Goal: Task Accomplishment & Management: Use online tool/utility

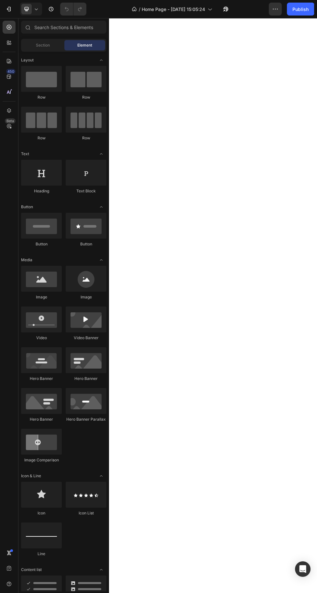
click at [306, 8] on div "Publish" at bounding box center [300, 9] width 16 height 7
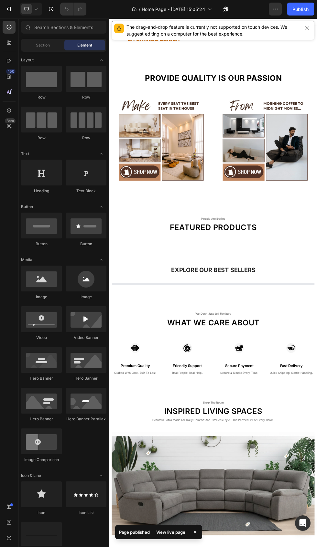
click at [308, 26] on icon "button" at bounding box center [307, 28] width 5 height 5
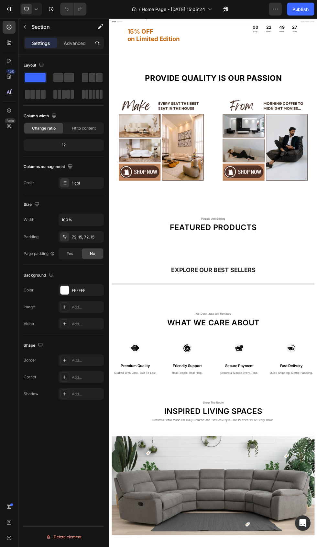
click at [225, 56] on h2 "15% OFF on Limited Edition" at bounding box center [220, 43] width 156 height 42
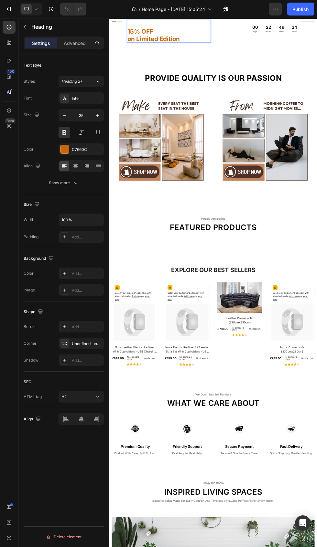
click at [216, 41] on p "⁠⁠⁠⁠⁠⁠⁠ 15% OFF on Limited Edition" at bounding box center [220, 43] width 155 height 41
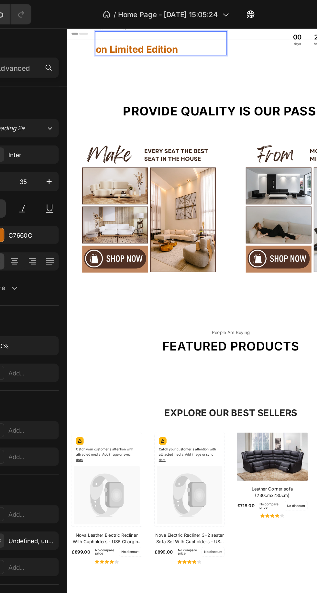
click at [112, 56] on p "⁠⁠⁠⁠⁠⁠⁠ on Limited Edition" at bounding box center [177, 46] width 155 height 27
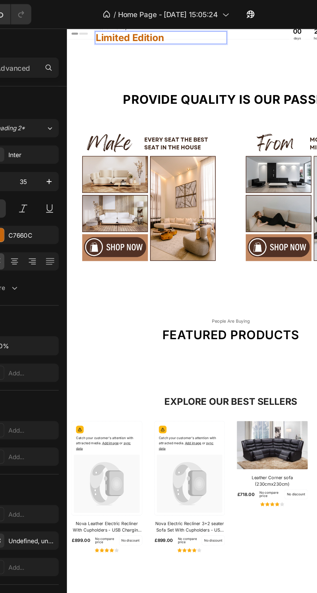
click at [290, 55] on div "Deal of the day Text Limited Edition Heading 0 00 days 22 hours 49 mins 12 secs…" at bounding box center [261, 34] width 388 height 45
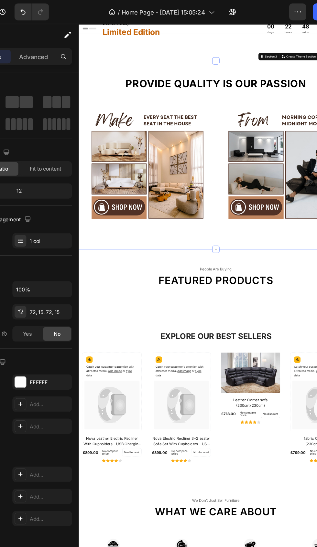
click at [102, 29] on icon "button" at bounding box center [100, 26] width 6 height 6
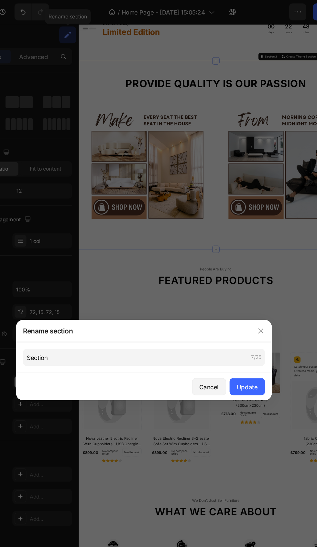
click at [252, 248] on button "button" at bounding box center [247, 251] width 10 height 10
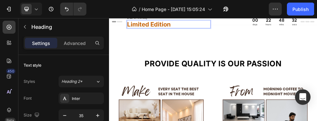
click at [100, 28] on p "Heading" at bounding box center [66, 27] width 70 height 8
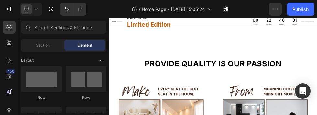
click at [317, 68] on div "Deal of the day Text Limited Edition Heading 00 days 22 hours 48 mins 31 secs C…" at bounding box center [303, 50] width 388 height 39
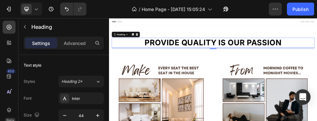
scroll to position [80, 0]
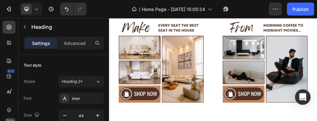
click at [301, 12] on div "Publish" at bounding box center [300, 9] width 16 height 7
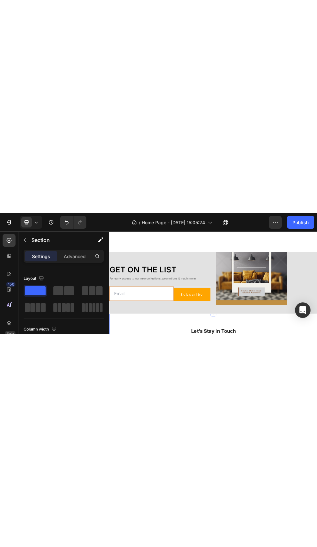
scroll to position [1533, 0]
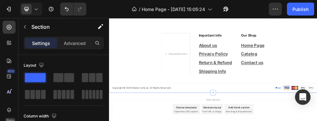
click at [304, 12] on button "Publish" at bounding box center [300, 9] width 27 height 13
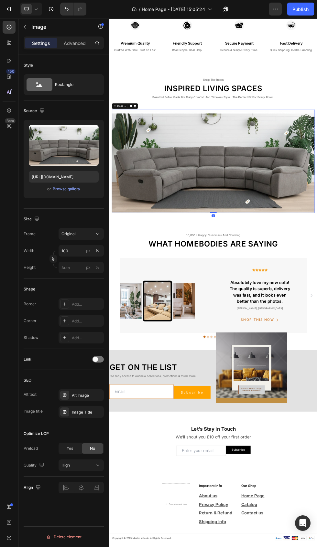
scroll to position [177, 0]
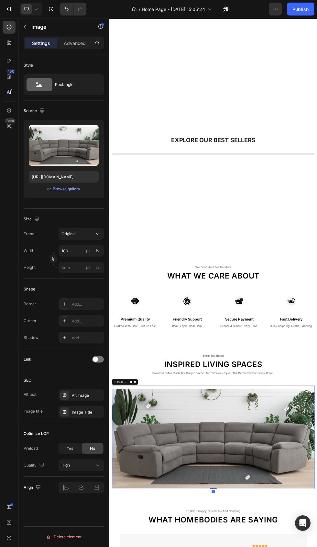
click at [317, 391] on div "Explore Our Best Sellers Heading Row Product List Row" at bounding box center [303, 333] width 378 height 191
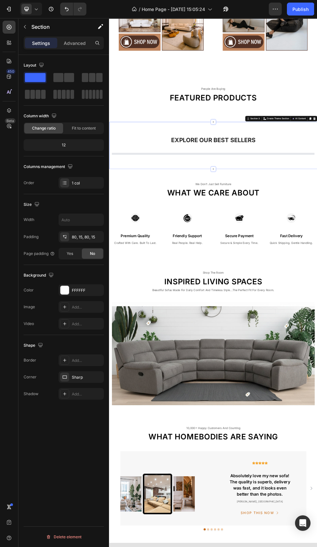
click at [317, 458] on div "we don’t just sell furniture Text What we care about Heading Row Image premium …" at bounding box center [303, 383] width 388 height 166
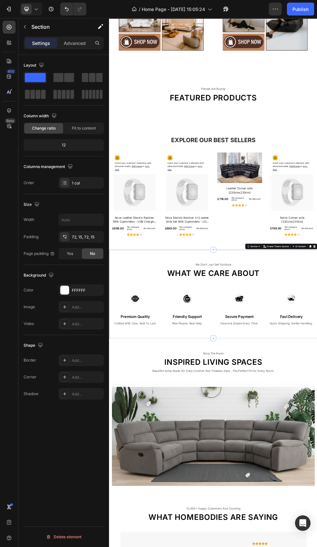
click at [93, 129] on span "Fit to content" at bounding box center [84, 128] width 24 height 6
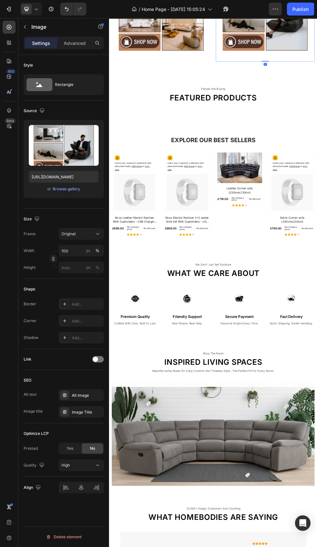
click at [282, 127] on div "people are buying Text Featured products Heading Row Section 2" at bounding box center [303, 167] width 226 height 90
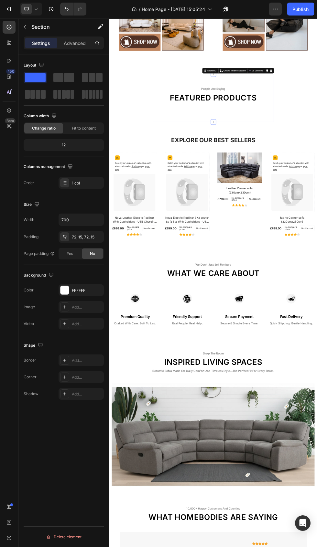
click at [87, 218] on input "700" at bounding box center [81, 220] width 45 height 12
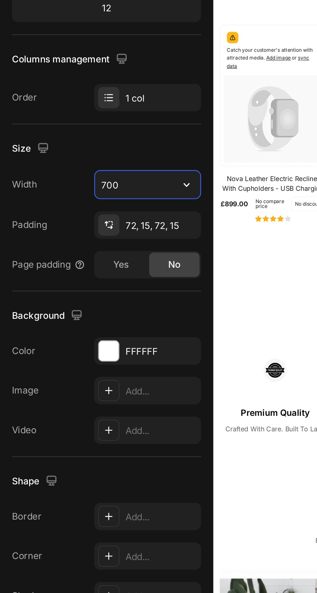
click at [66, 238] on icon at bounding box center [65, 238] width 2 height 2
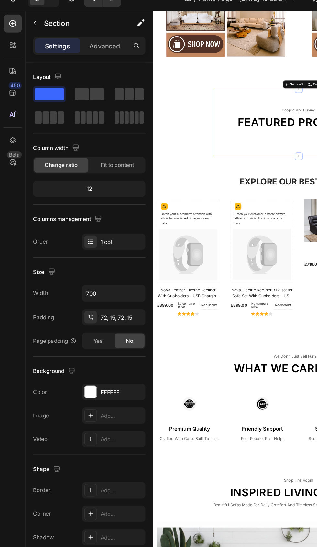
click at [92, 235] on div "72, 15, 72, 15" at bounding box center [81, 237] width 45 height 12
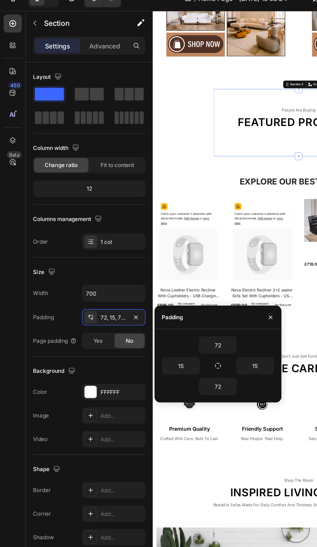
click at [160, 257] on input "72" at bounding box center [155, 257] width 27 height 12
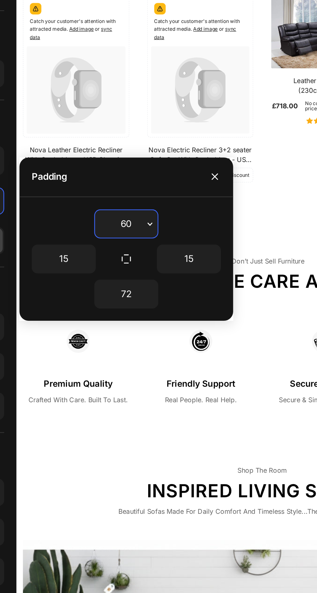
type input "60"
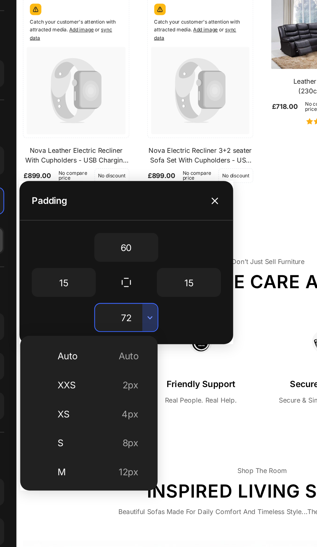
click at [155, 287] on input "72" at bounding box center [155, 287] width 27 height 12
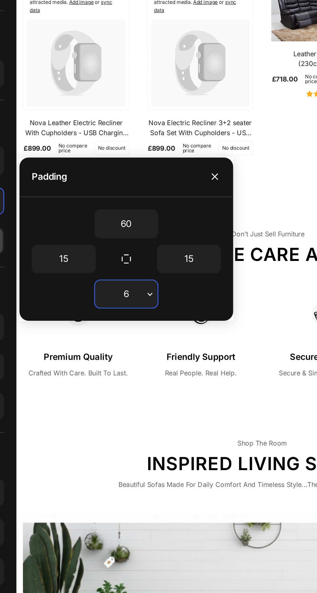
type input "60"
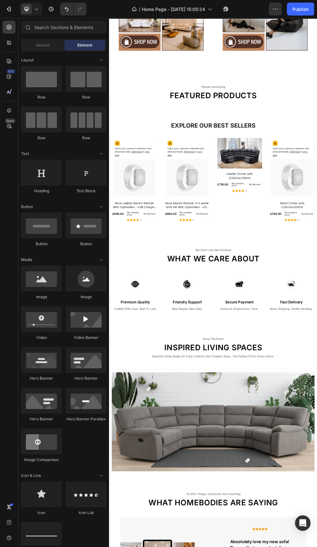
click at [317, 189] on div "Explore Our Best Sellers Heading Row Catch your customer's attention with attra…" at bounding box center [303, 304] width 388 height 239
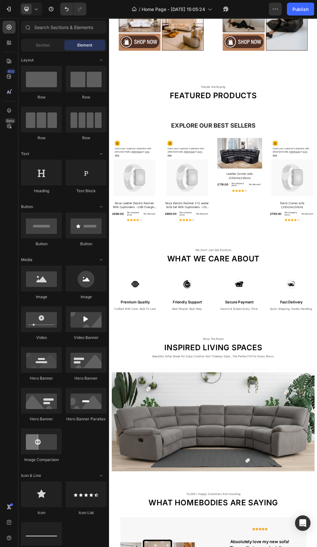
click at [317, 146] on div "people are buying" at bounding box center [303, 146] width 217 height 9
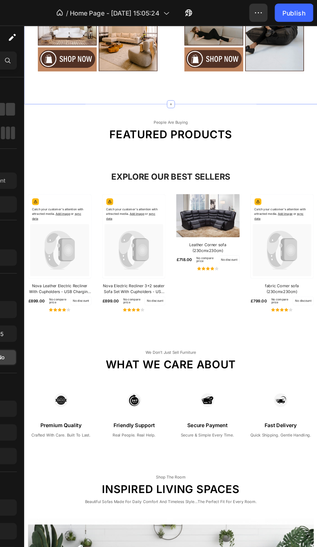
click at [317, 192] on div "Explore Our Best Sellers Heading Row Catch your customer's attention with attra…" at bounding box center [218, 311] width 388 height 239
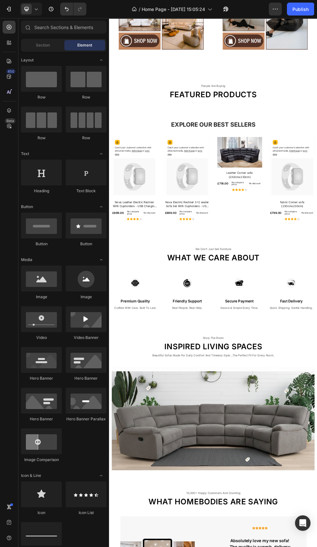
scroll to position [204, 0]
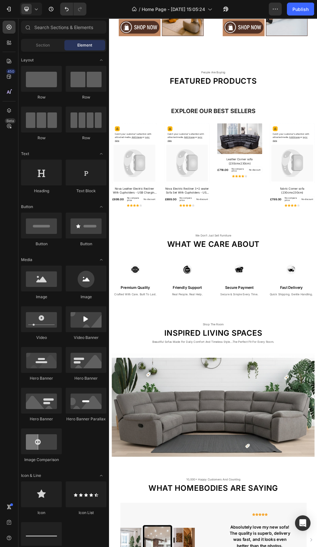
click at [275, 9] on icon "button" at bounding box center [275, 9] width 1 height 1
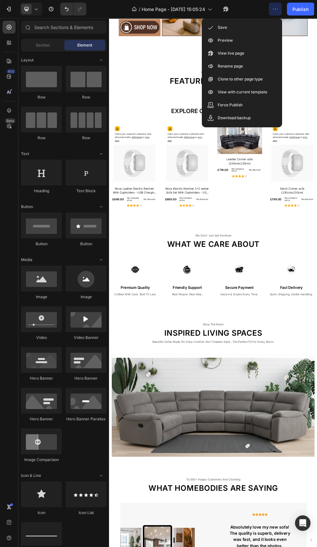
click at [250, 24] on div "Save" at bounding box center [242, 27] width 74 height 13
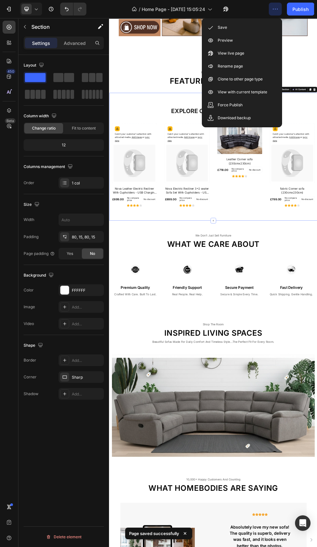
scroll to position [113, 0]
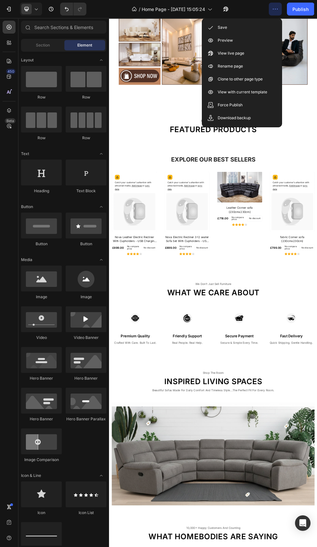
click at [317, 185] on div "Provide Quality is our passion Heading Row Image Image Row Section 1" at bounding box center [303, 52] width 388 height 267
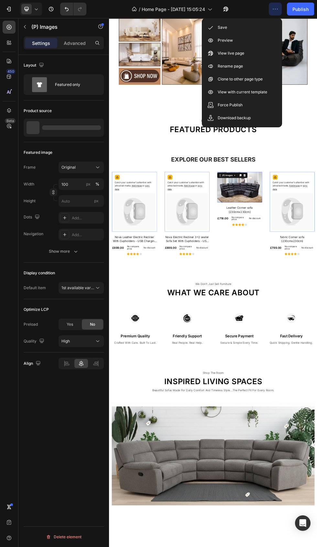
scroll to position [0, 0]
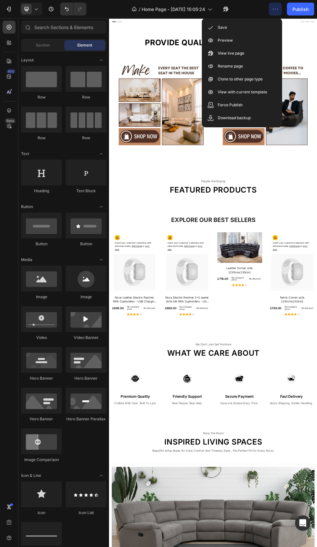
click at [317, 334] on h2 "Featured products" at bounding box center [303, 339] width 217 height 18
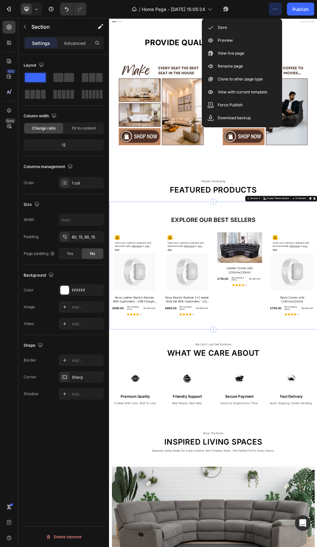
click at [311, 12] on button "Publish" at bounding box center [300, 9] width 27 height 13
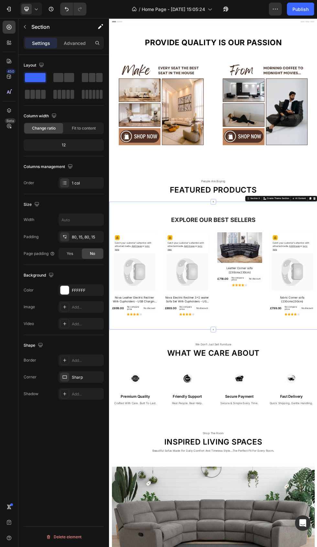
click at [69, 361] on div at bounding box center [64, 360] width 9 height 9
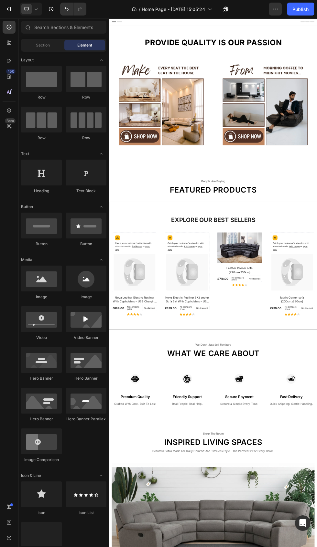
click at [148, 292] on div "Provide Quality is our passion Heading Row Image Image Row Section 1" at bounding box center [303, 164] width 388 height 267
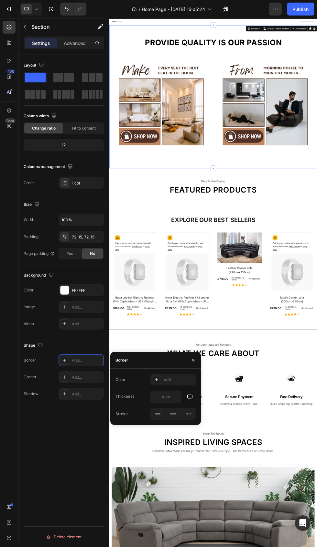
click at [85, 238] on div "72, 15, 72, 15" at bounding box center [87, 237] width 30 height 6
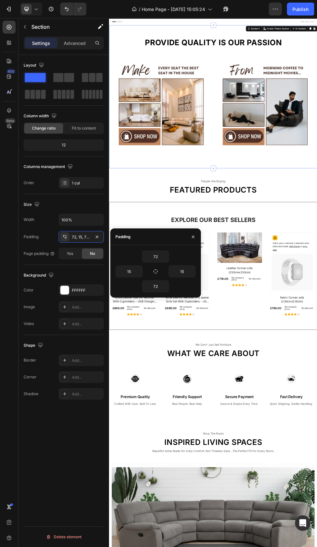
click at [153, 286] on input "72" at bounding box center [155, 287] width 27 height 12
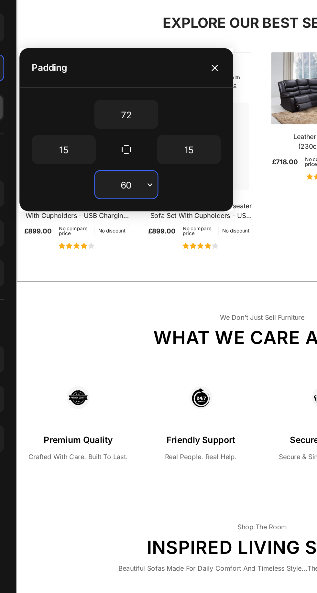
type input "60"
click at [157, 257] on input "72" at bounding box center [155, 257] width 27 height 12
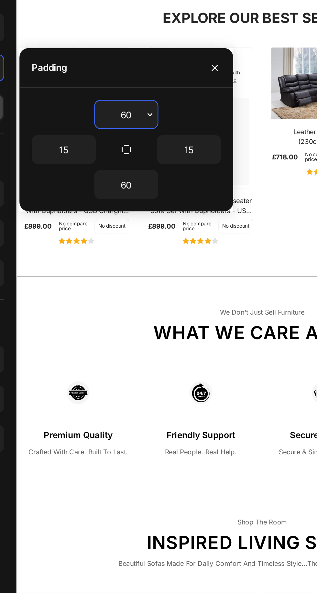
type input "60"
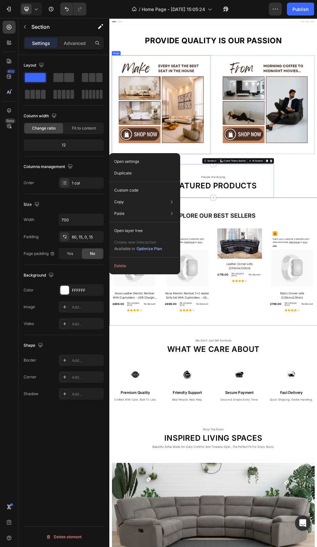
click at [76, 219] on input "700" at bounding box center [81, 220] width 45 height 12
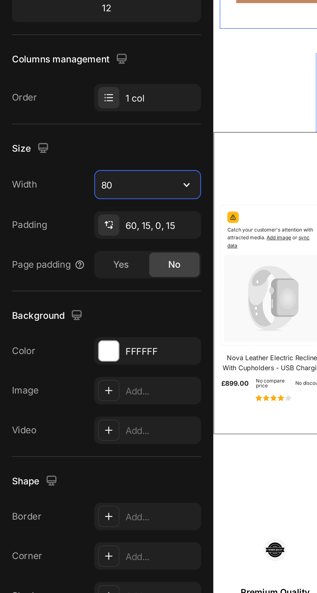
type input "800"
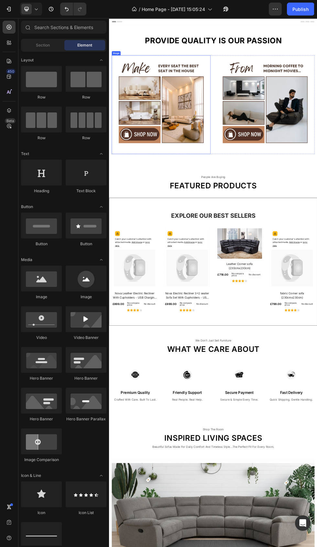
scroll to position [0, 0]
click at [300, 9] on div "Publish" at bounding box center [300, 9] width 16 height 7
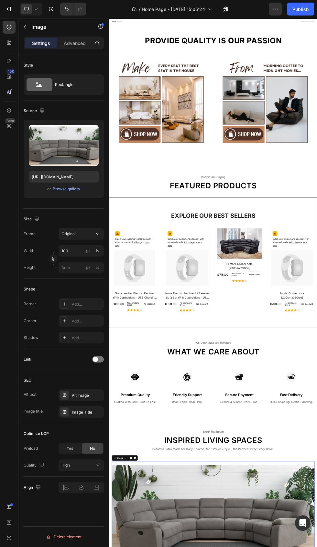
scroll to position [742, 0]
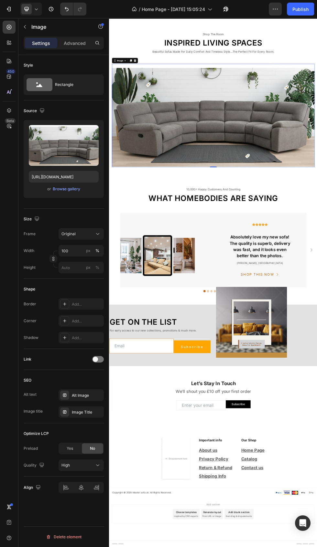
click at [277, 9] on icon "button" at bounding box center [275, 9] width 6 height 6
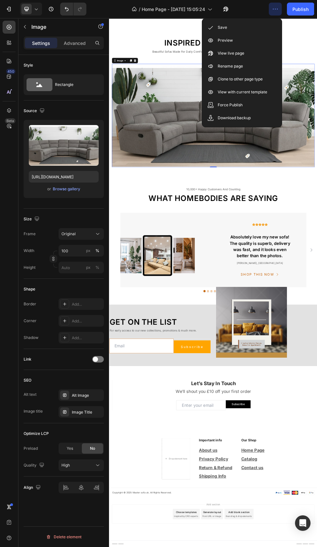
click at [257, 28] on div "Save" at bounding box center [242, 27] width 74 height 13
click at [25, 27] on icon "button" at bounding box center [24, 26] width 5 height 5
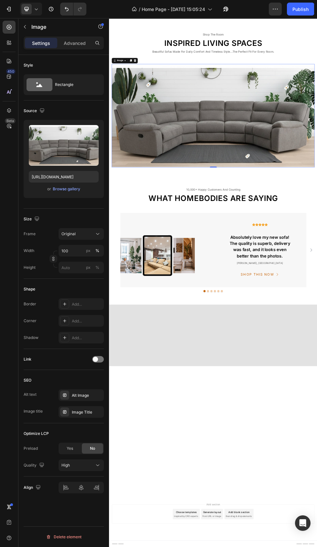
scroll to position [0, 0]
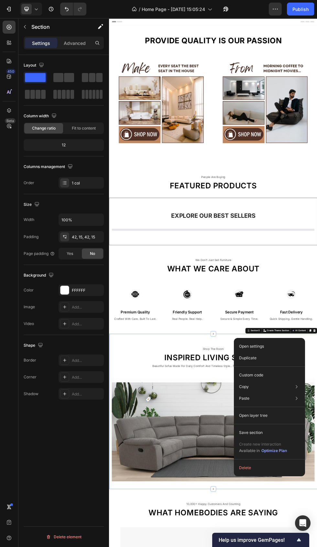
click at [93, 237] on div "42, 15, 42, 15" at bounding box center [81, 237] width 45 height 12
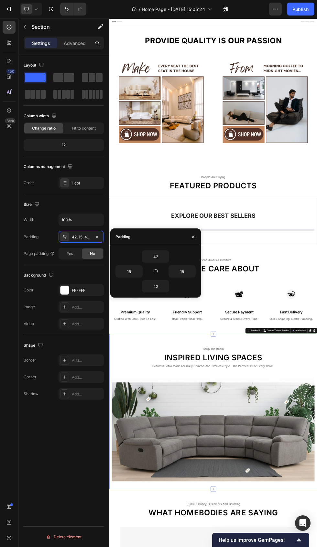
click at [161, 257] on input "42" at bounding box center [155, 257] width 27 height 12
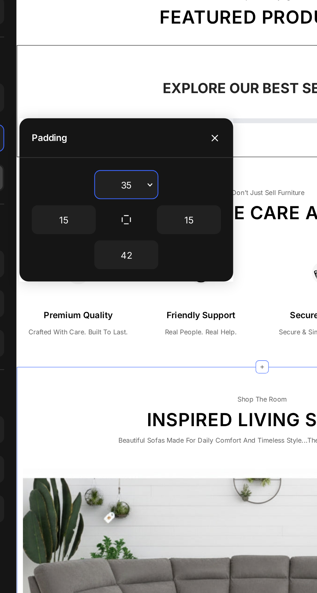
type input "35"
click at [158, 288] on input "42" at bounding box center [155, 287] width 27 height 12
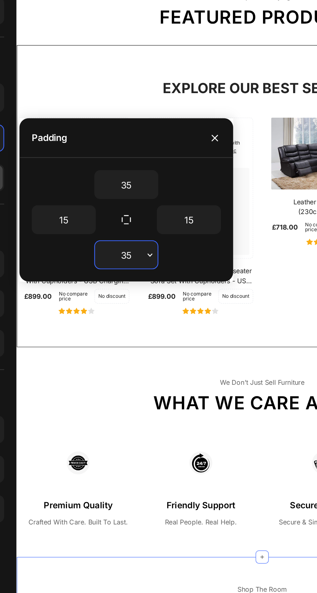
type input "35"
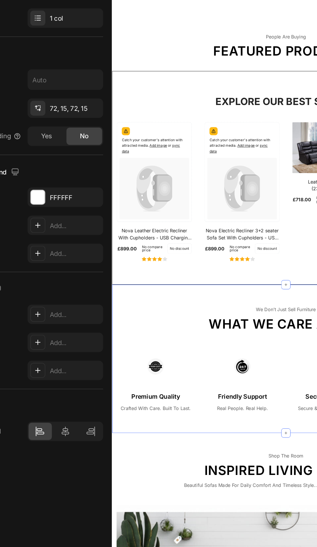
scroll to position [1, 0]
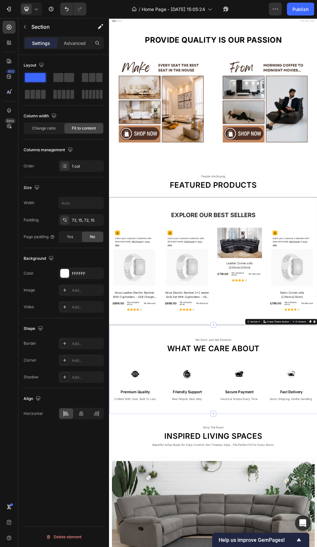
click at [304, 13] on button "Publish" at bounding box center [300, 9] width 27 height 13
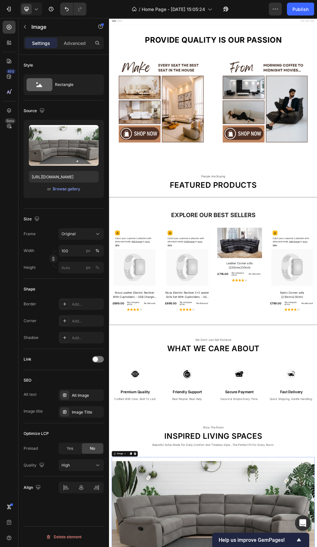
scroll to position [0, 0]
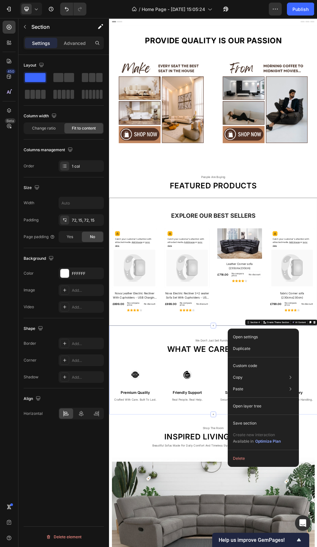
click at [306, 7] on div "Publish" at bounding box center [300, 9] width 16 height 7
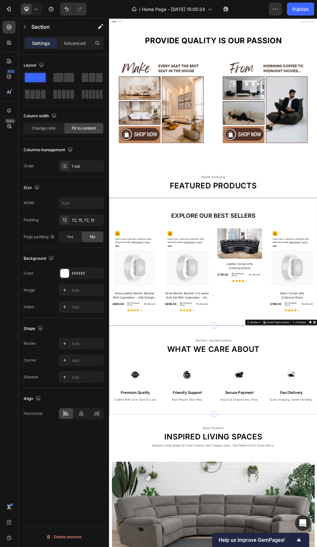
click at [275, 9] on icon "button" at bounding box center [275, 9] width 1 height 1
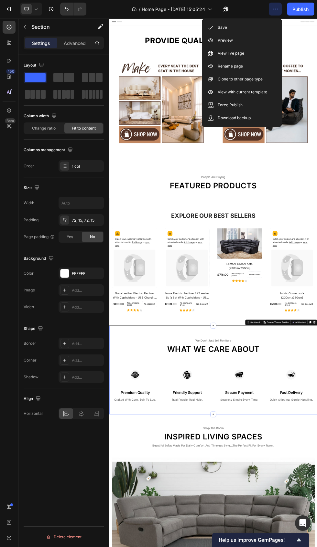
click at [244, 25] on div "Save" at bounding box center [242, 27] width 74 height 13
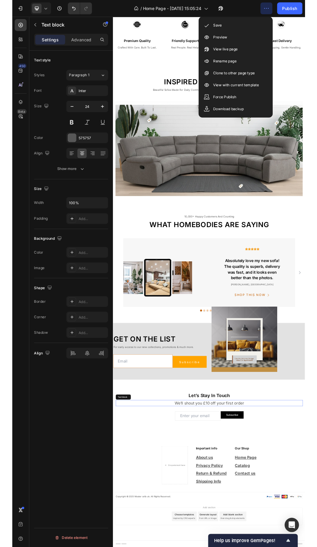
scroll to position [654, 0]
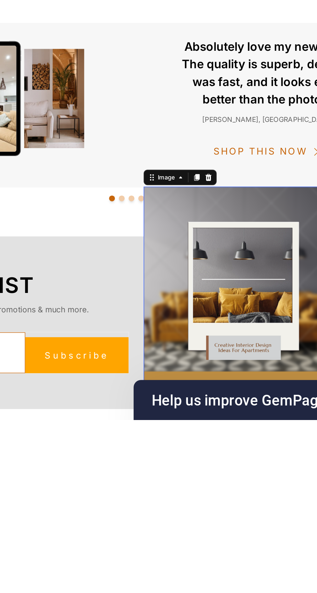
scroll to position [559, 0]
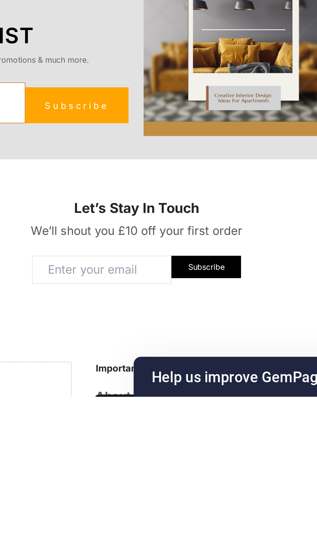
type input "[URL][DOMAIN_NAME]"
checkbox input "true"
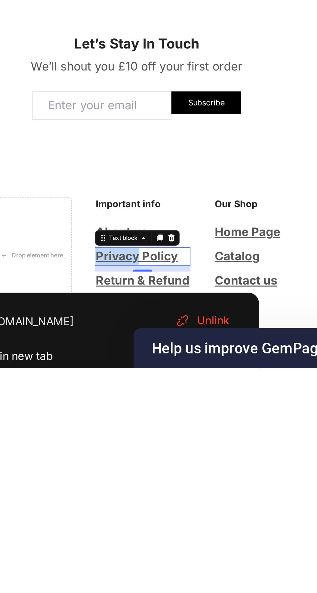
scroll to position [0, 0]
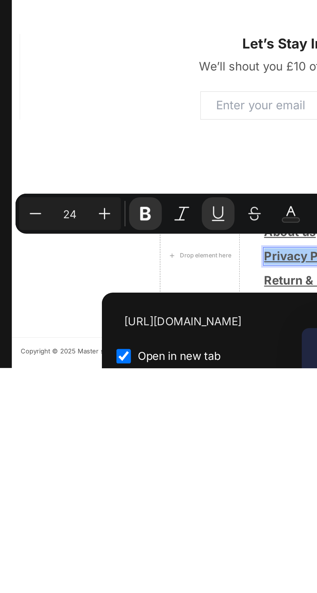
click at [116, 539] on icon "Editor contextual toolbar" at bounding box center [117, 538] width 6 height 6
type input "23"
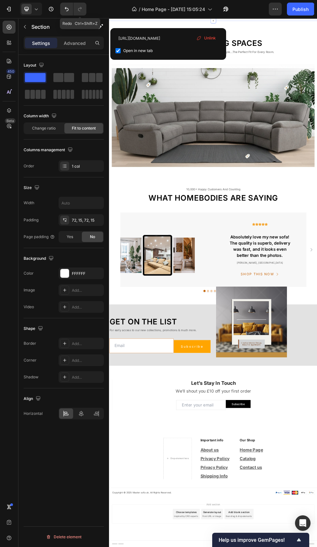
scroll to position [740, 0]
click at [70, 7] on icon "Undo/Redo" at bounding box center [66, 9] width 6 height 6
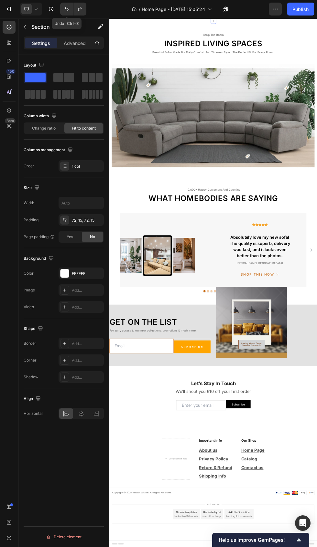
scroll to position [739, 0]
click at [308, 8] on div "Publish" at bounding box center [300, 9] width 16 height 7
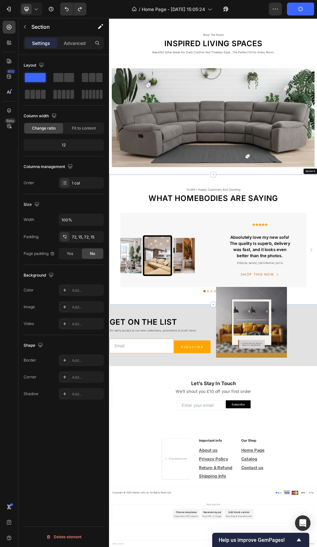
click at [317, 483] on div "10,000+ happy customers and counting Text What homebodies are saying Heading Im…" at bounding box center [303, 431] width 388 height 243
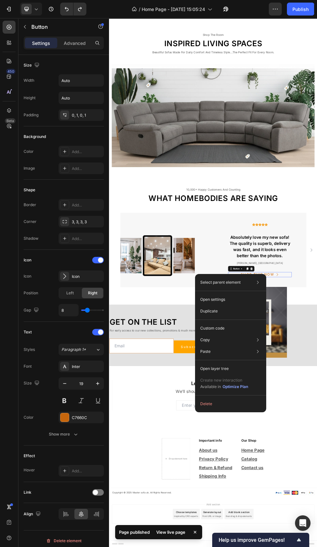
click at [69, 274] on div at bounding box center [64, 276] width 9 height 9
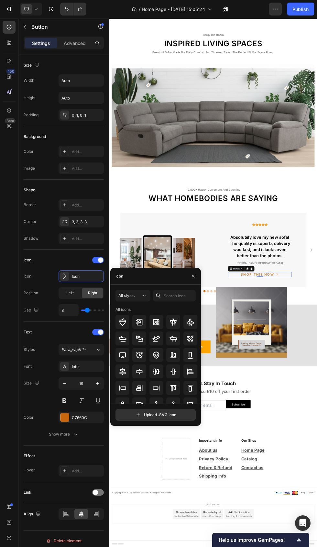
click at [56, 438] on button "Show more" at bounding box center [64, 435] width 80 height 12
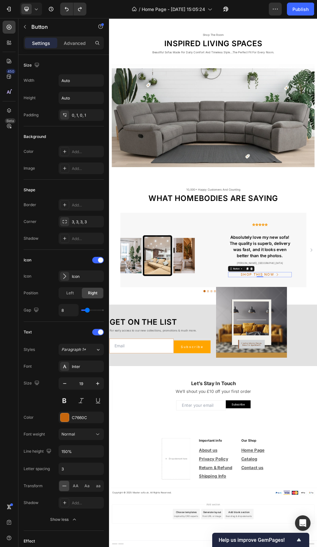
click at [70, 517] on div "Show less" at bounding box center [63, 520] width 27 height 6
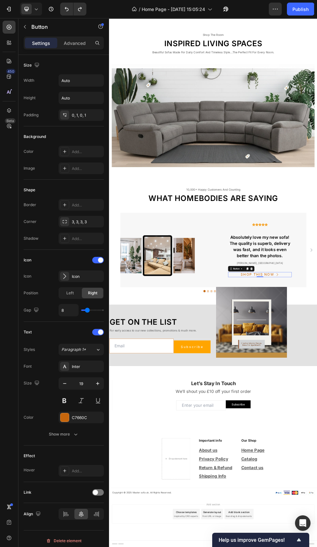
click at [95, 493] on span at bounding box center [95, 492] width 5 height 5
click at [78, 509] on span "Open page" at bounding box center [71, 508] width 20 height 5
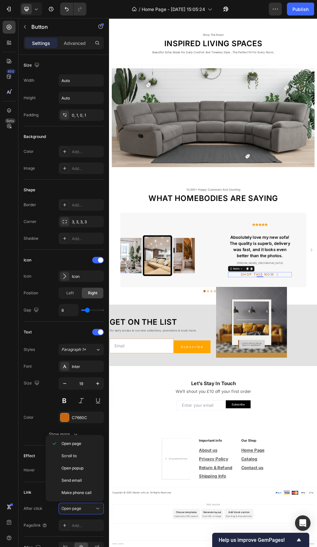
click at [92, 529] on div "Add..." at bounding box center [81, 526] width 45 height 12
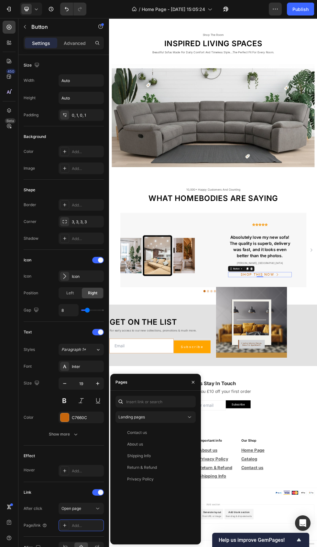
click at [78, 524] on div "Add..." at bounding box center [87, 526] width 30 height 6
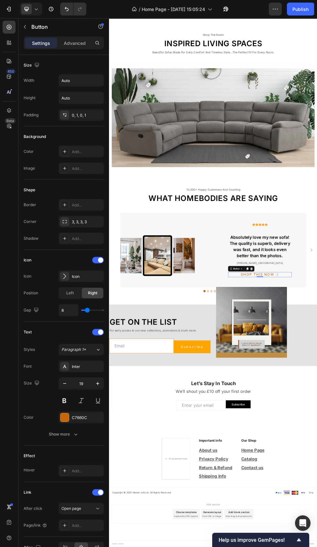
click at [65, 526] on icon at bounding box center [64, 525] width 3 height 3
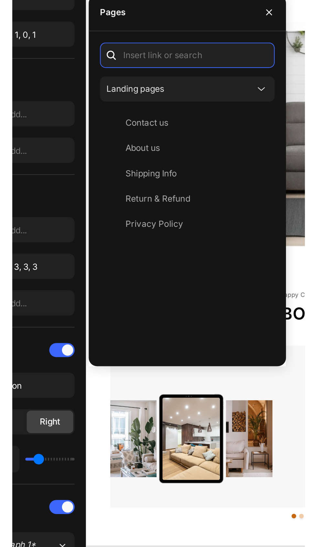
scroll to position [654, 0]
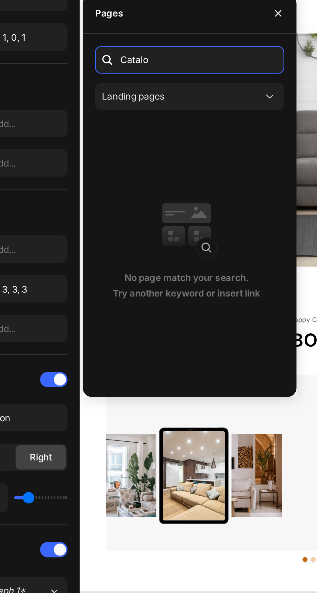
type input "Catalo"
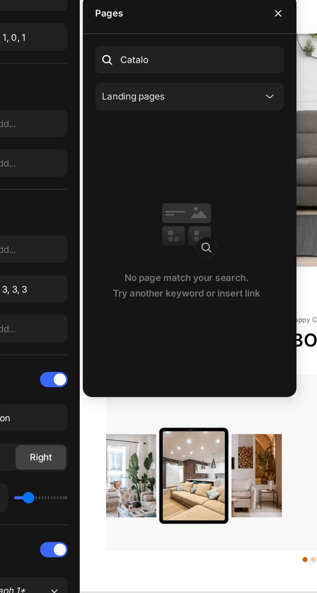
click at [185, 138] on div "Landing pages" at bounding box center [152, 140] width 68 height 6
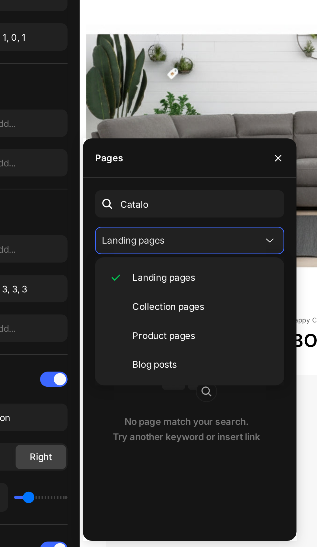
click at [159, 230] on span "Collection pages" at bounding box center [146, 230] width 30 height 6
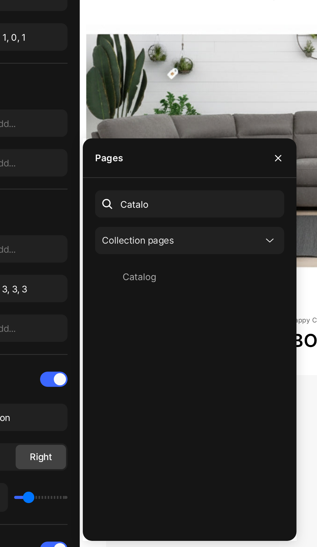
click at [149, 218] on div "Catalog" at bounding box center [154, 217] width 72 height 6
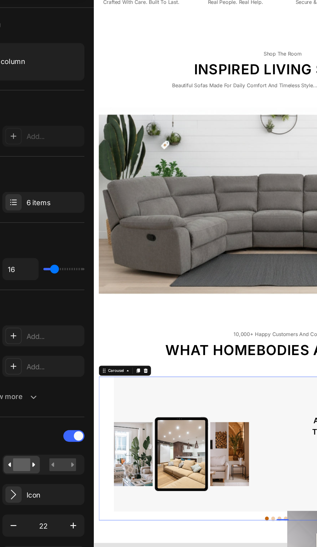
scroll to position [654, 0]
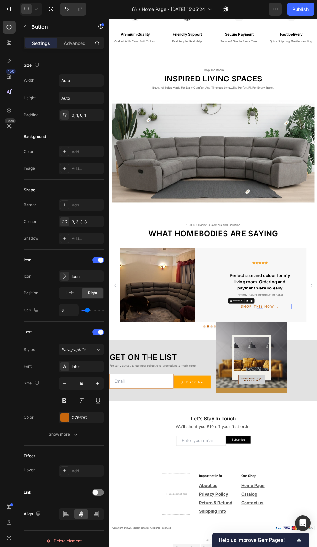
scroll to position [677, 0]
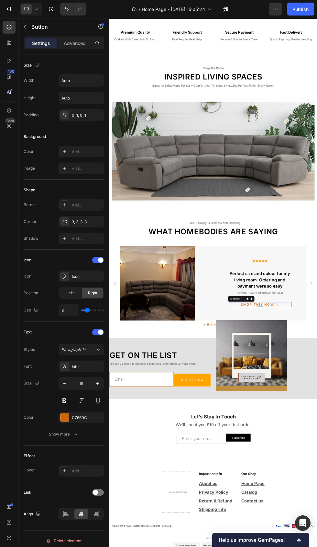
click at [94, 491] on span at bounding box center [95, 492] width 5 height 5
click at [81, 508] on span "Open page" at bounding box center [71, 508] width 20 height 5
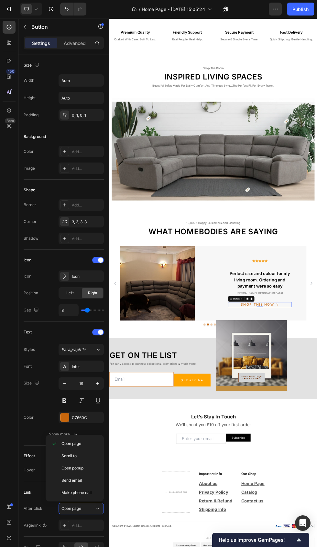
click at [87, 526] on div "Add..." at bounding box center [87, 526] width 30 height 6
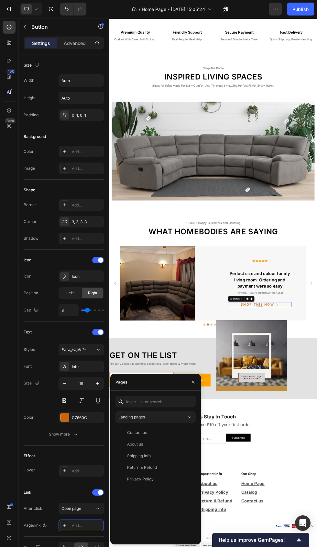
click at [183, 417] on div "Landing pages" at bounding box center [152, 418] width 68 height 6
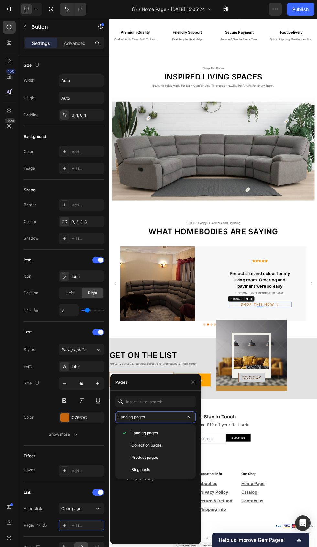
click at [167, 446] on p "Collection pages" at bounding box center [160, 446] width 59 height 6
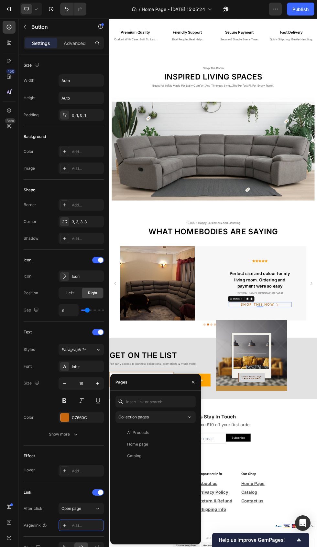
click at [151, 456] on div "Catalog" at bounding box center [154, 456] width 72 height 6
click at [306, 7] on div "Publish" at bounding box center [300, 9] width 16 height 7
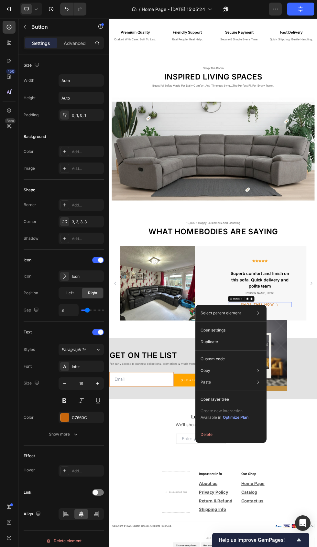
click at [99, 493] on div at bounding box center [98, 493] width 12 height 6
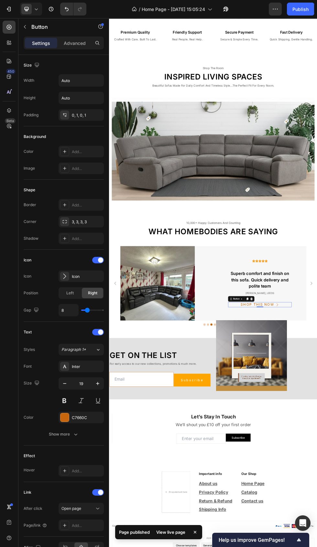
click at [81, 524] on div "Add..." at bounding box center [87, 526] width 30 height 6
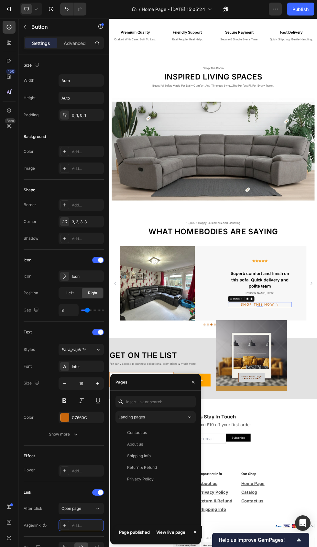
click at [190, 417] on icon at bounding box center [189, 417] width 6 height 6
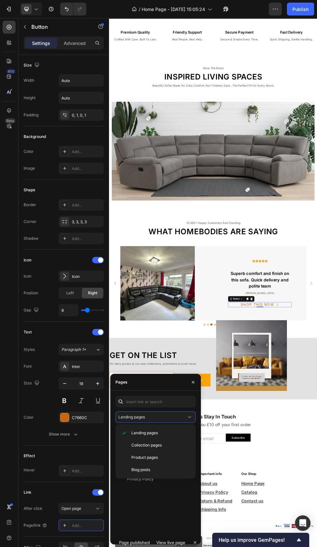
click at [161, 446] on span "Collection pages" at bounding box center [146, 446] width 30 height 6
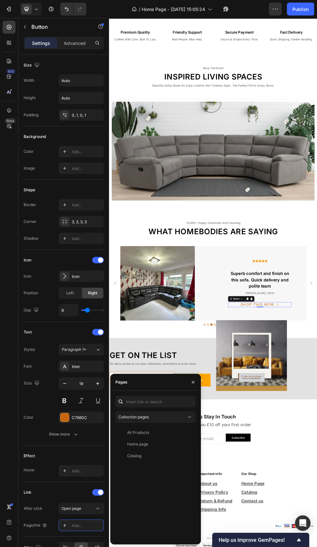
click at [151, 457] on div "Catalog" at bounding box center [154, 456] width 72 height 6
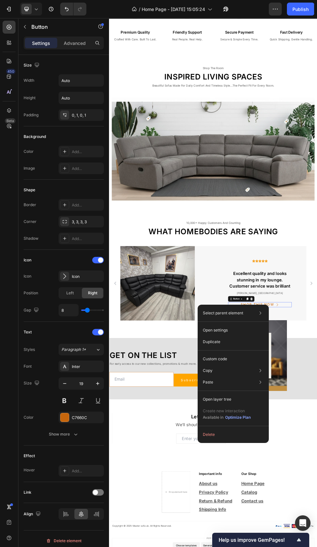
click at [99, 490] on div at bounding box center [98, 493] width 12 height 6
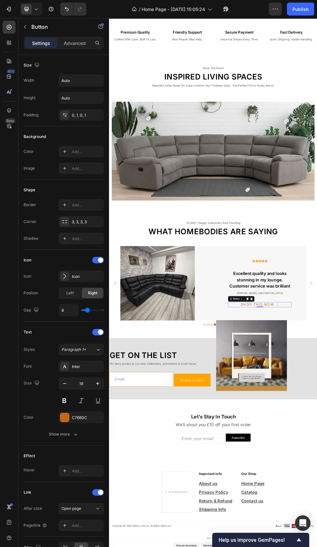
click at [80, 527] on div "Add..." at bounding box center [87, 526] width 30 height 6
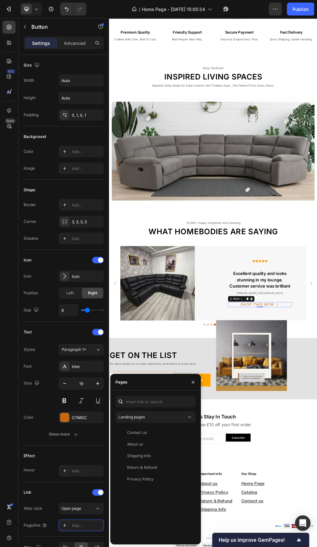
click at [189, 417] on icon at bounding box center [189, 417] width 6 height 6
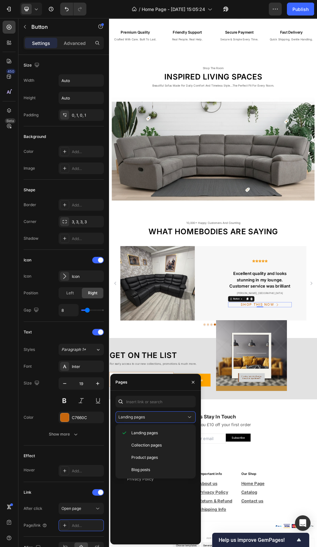
click at [165, 447] on p "Collection pages" at bounding box center [160, 446] width 59 height 6
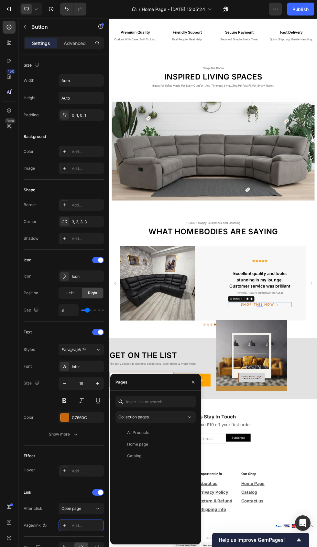
click at [153, 459] on div "Catalog" at bounding box center [154, 456] width 72 height 6
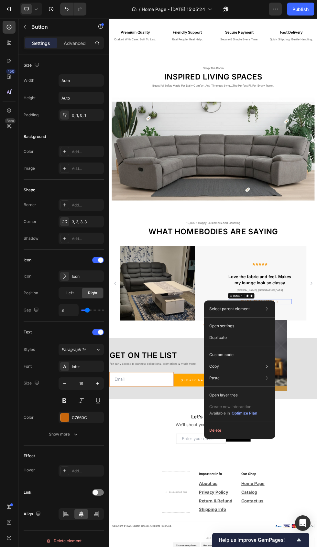
click at [103, 491] on div at bounding box center [98, 493] width 12 height 6
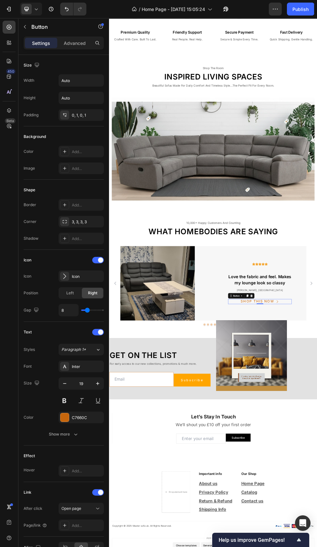
click at [80, 523] on div "Add..." at bounding box center [87, 526] width 30 height 6
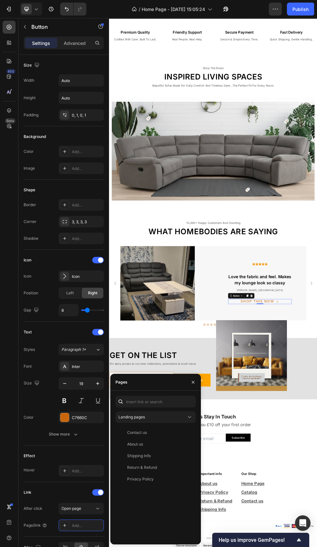
click at [187, 415] on icon at bounding box center [189, 417] width 6 height 6
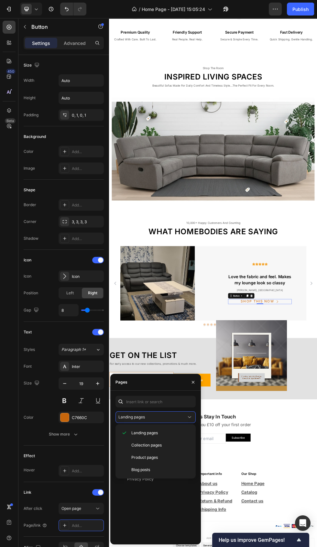
click at [158, 447] on span "Collection pages" at bounding box center [146, 446] width 30 height 6
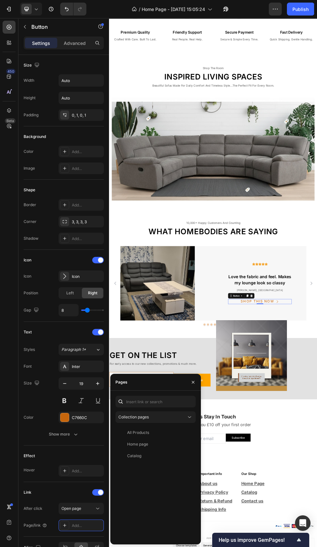
click at [153, 455] on div "Catalog" at bounding box center [154, 456] width 72 height 6
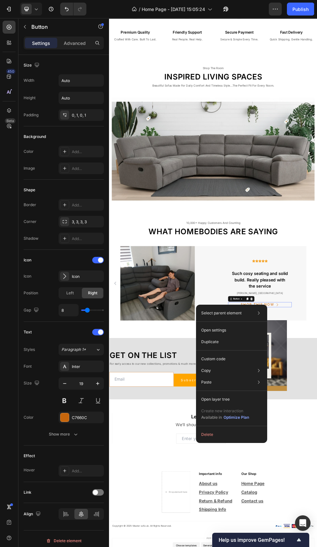
click at [99, 493] on div at bounding box center [98, 493] width 12 height 6
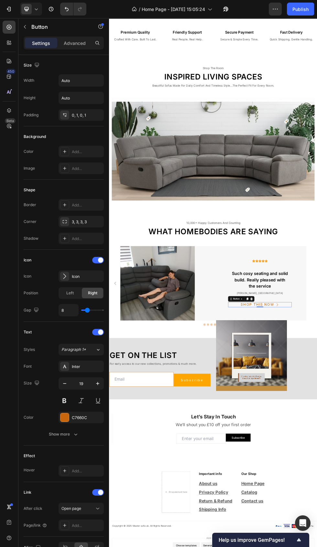
click at [80, 524] on div "Add..." at bounding box center [87, 526] width 30 height 6
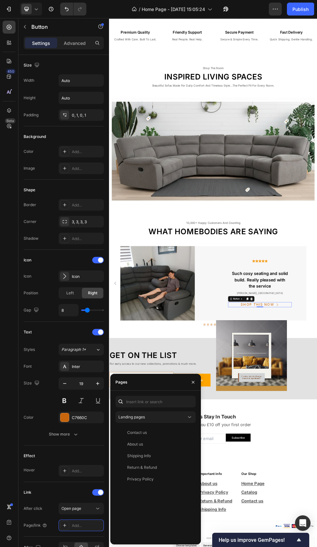
click at [189, 416] on icon at bounding box center [189, 417] width 6 height 6
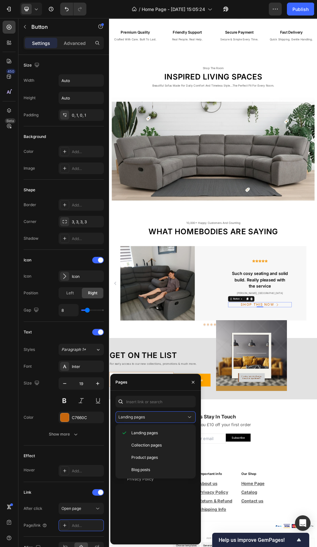
click at [166, 446] on p "Collection pages" at bounding box center [160, 446] width 59 height 6
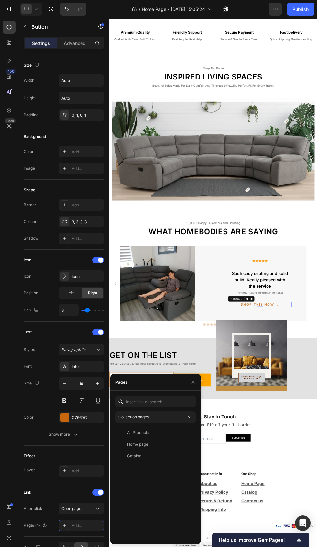
click at [159, 456] on div "Catalog" at bounding box center [154, 456] width 72 height 6
click at [309, 9] on button "Publish" at bounding box center [300, 9] width 27 height 13
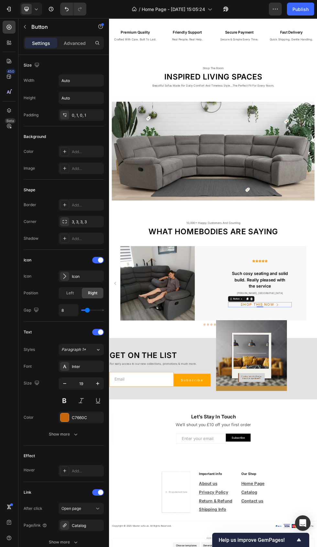
click at [275, 9] on icon "button" at bounding box center [275, 9] width 1 height 1
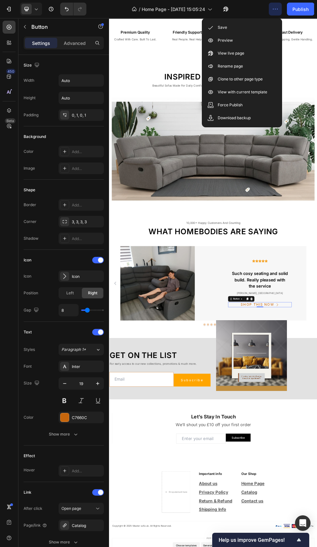
click at [311, 7] on button "Publish" at bounding box center [300, 9] width 27 height 13
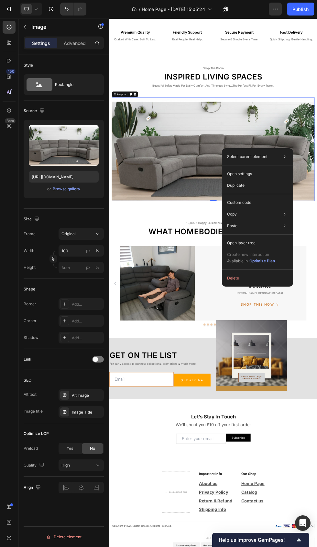
click at [98, 358] on span at bounding box center [95, 359] width 5 height 5
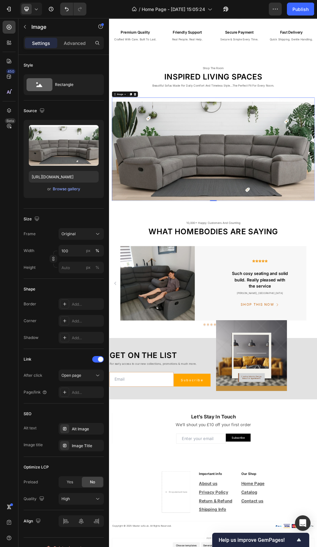
click at [70, 391] on div "Add..." at bounding box center [81, 393] width 45 height 12
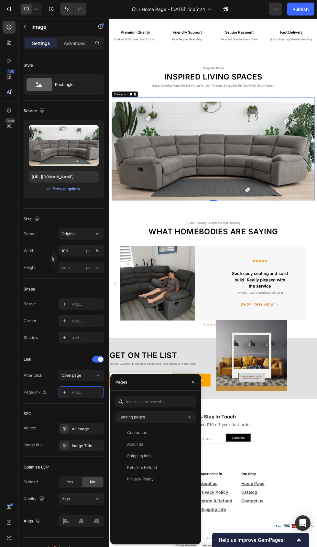
click at [189, 417] on icon at bounding box center [189, 417] width 6 height 6
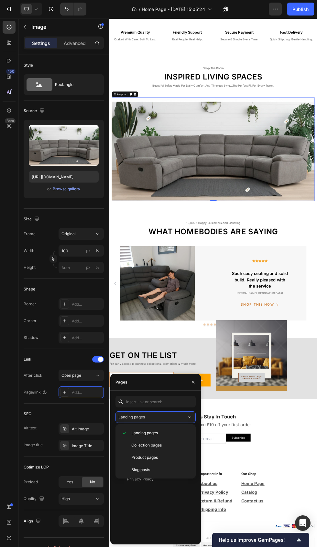
click at [169, 446] on p "Collection pages" at bounding box center [160, 446] width 59 height 6
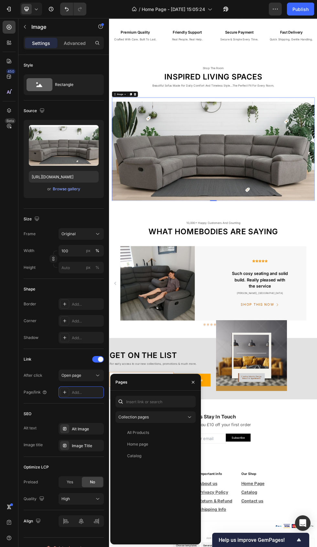
click at [160, 454] on div "Catalog" at bounding box center [154, 456] width 72 height 6
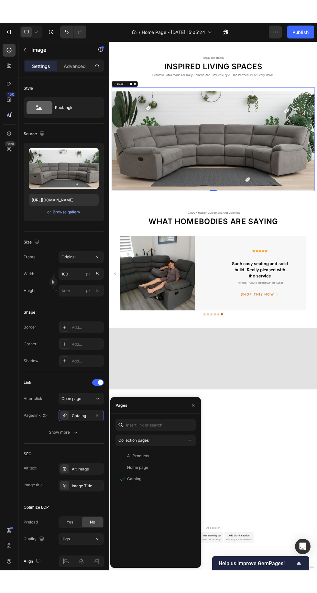
scroll to position [0, 0]
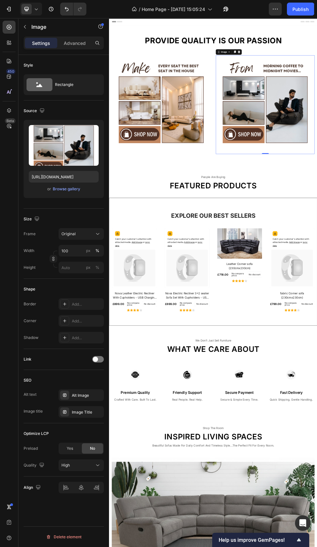
click at [99, 360] on div at bounding box center [98, 359] width 12 height 6
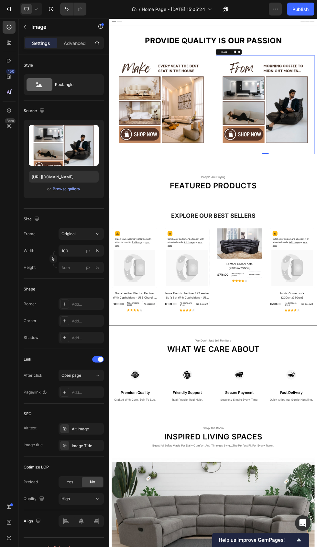
click at [87, 392] on div "Add..." at bounding box center [87, 393] width 30 height 6
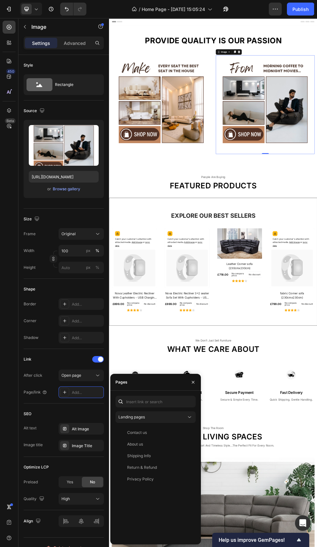
click at [184, 417] on div "Landing pages" at bounding box center [152, 418] width 68 height 6
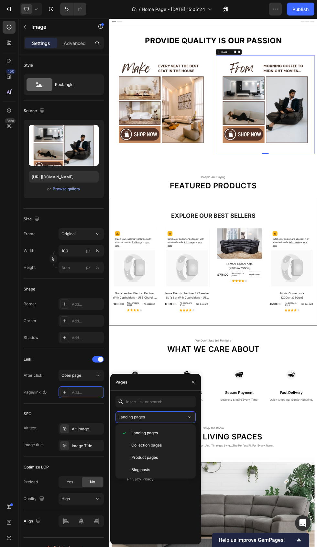
click at [167, 447] on p "Collection pages" at bounding box center [160, 446] width 59 height 6
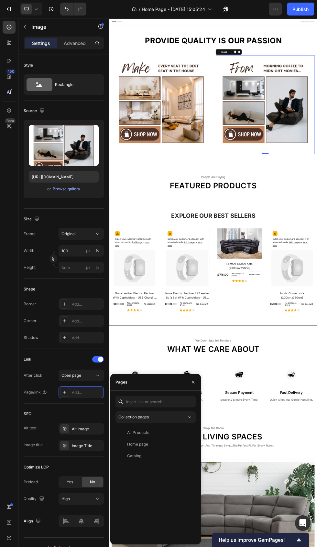
click at [253, 182] on img at bounding box center [206, 179] width 184 height 184
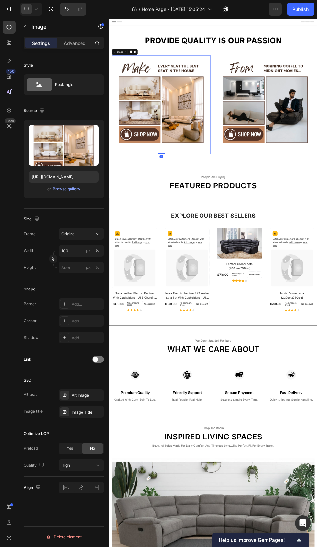
click at [100, 360] on div at bounding box center [98, 359] width 12 height 6
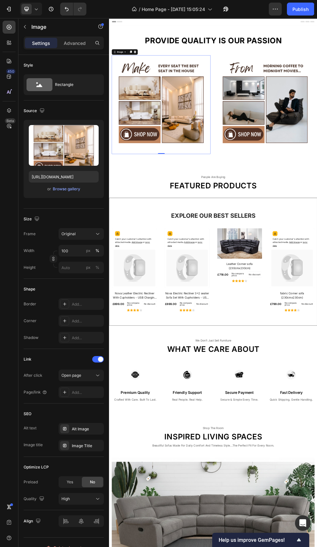
click at [86, 392] on div "Add..." at bounding box center [87, 393] width 30 height 6
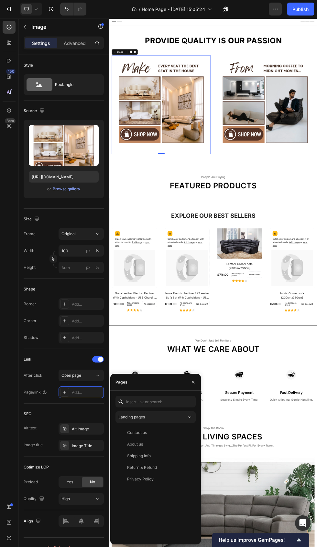
click at [189, 417] on icon at bounding box center [189, 417] width 6 height 6
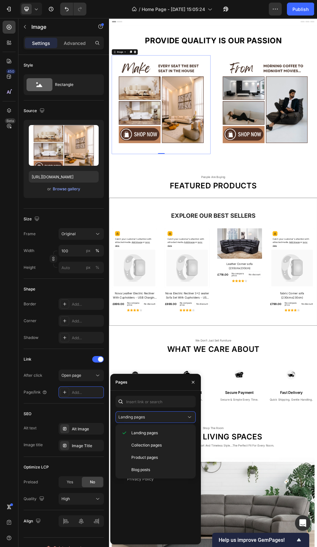
click at [164, 446] on p "Collection pages" at bounding box center [160, 446] width 59 height 6
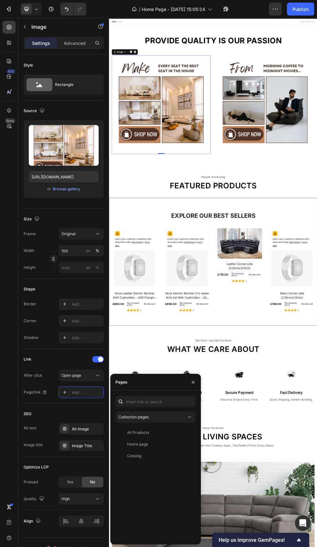
click at [313, 6] on button "Publish" at bounding box center [300, 9] width 27 height 13
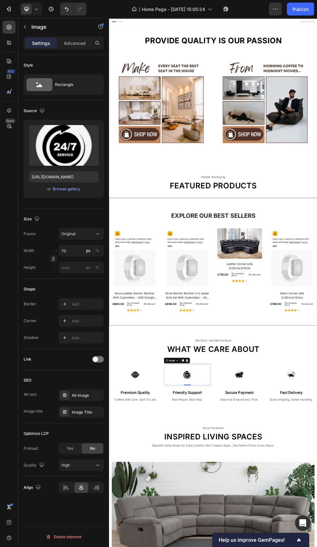
click at [98, 360] on div at bounding box center [98, 359] width 12 height 6
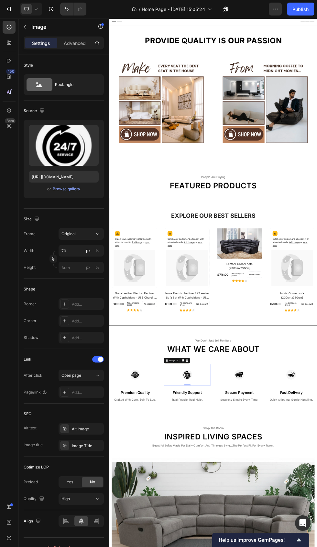
click at [80, 392] on div "Add..." at bounding box center [87, 393] width 30 height 6
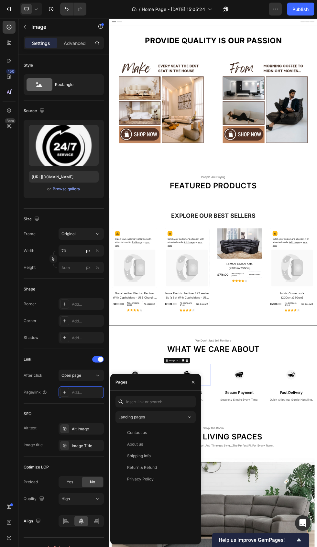
click at [160, 431] on div "Contact us" at bounding box center [154, 433] width 72 height 6
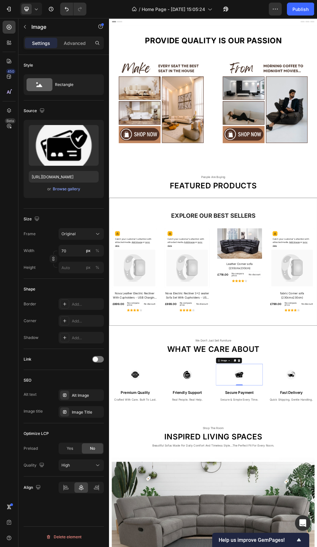
click at [98, 359] on div at bounding box center [98, 359] width 12 height 6
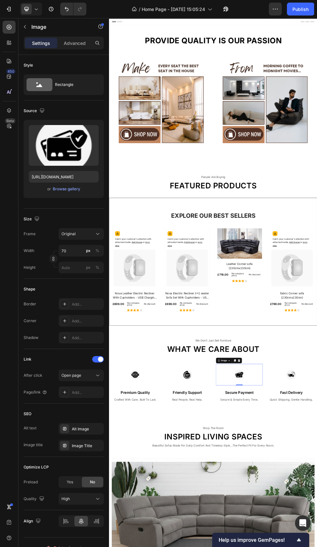
click at [92, 376] on div "Open page" at bounding box center [77, 376] width 33 height 6
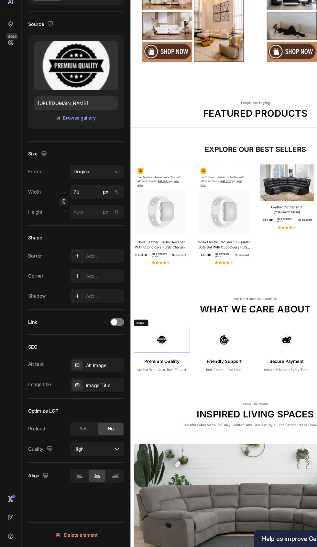
click at [98, 358] on div at bounding box center [98, 359] width 12 height 6
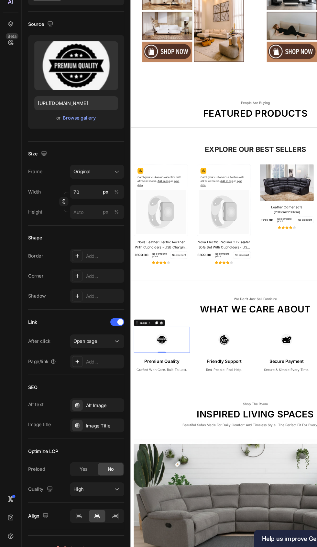
click at [99, 358] on span at bounding box center [100, 359] width 5 height 5
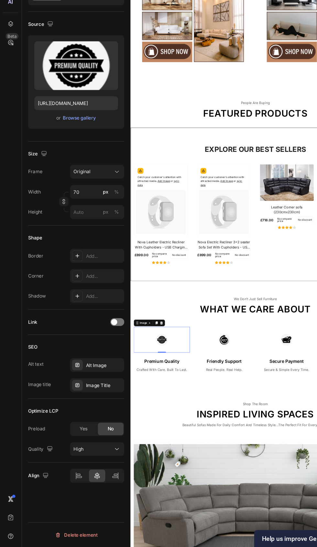
click at [95, 359] on span at bounding box center [95, 359] width 5 height 5
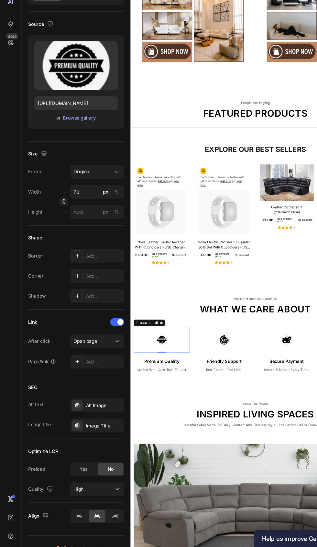
click at [97, 359] on div at bounding box center [98, 359] width 12 height 6
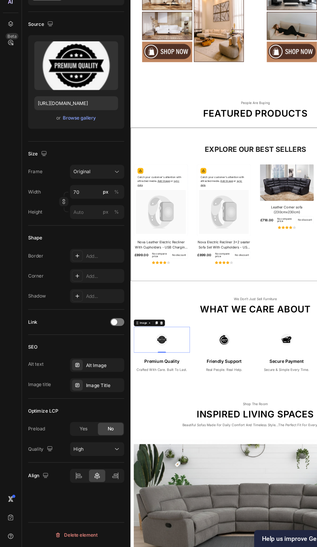
click at [98, 360] on div at bounding box center [98, 359] width 12 height 6
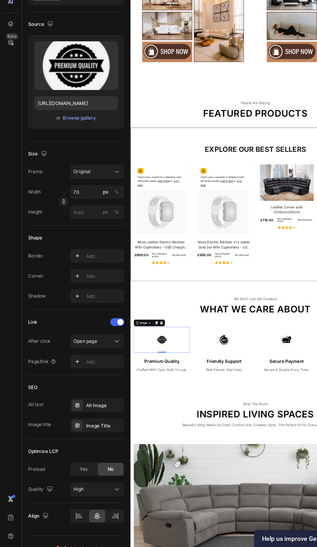
click at [82, 393] on div "Add..." at bounding box center [87, 393] width 30 height 6
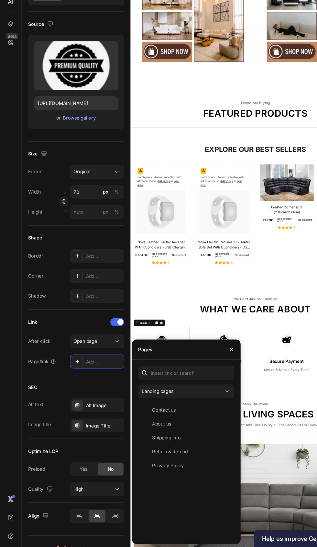
click at [153, 444] on div "About us" at bounding box center [154, 445] width 72 height 6
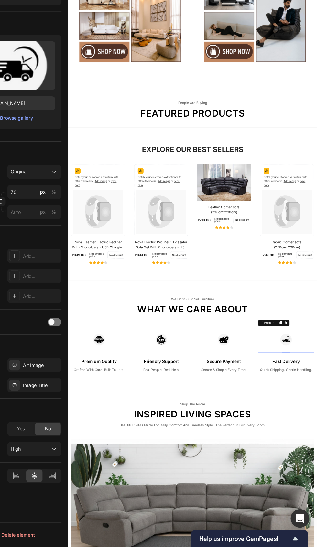
click at [98, 360] on div at bounding box center [98, 359] width 12 height 6
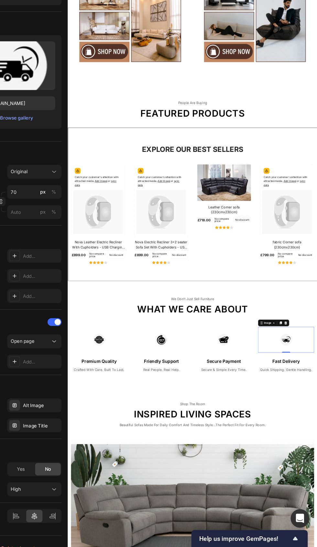
click at [87, 390] on div "Add..." at bounding box center [87, 393] width 30 height 6
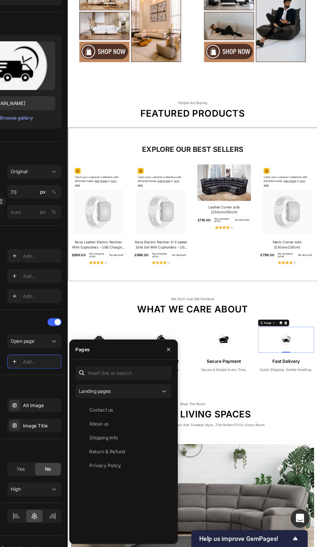
click at [150, 456] on div "Shipping Info" at bounding box center [139, 456] width 24 height 6
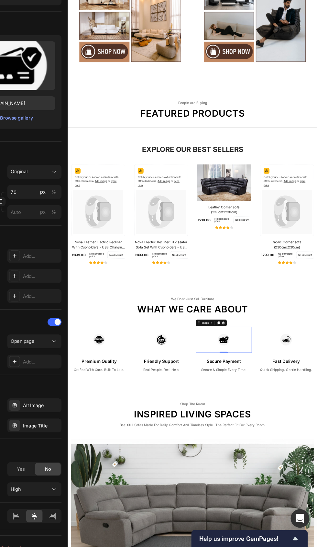
click at [81, 391] on div "Add..." at bounding box center [87, 393] width 30 height 6
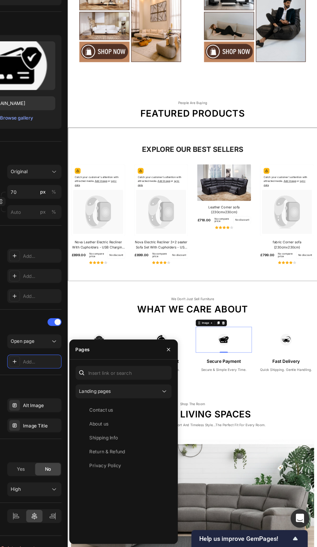
click at [155, 469] on div "Return & Refund" at bounding box center [142, 468] width 30 height 6
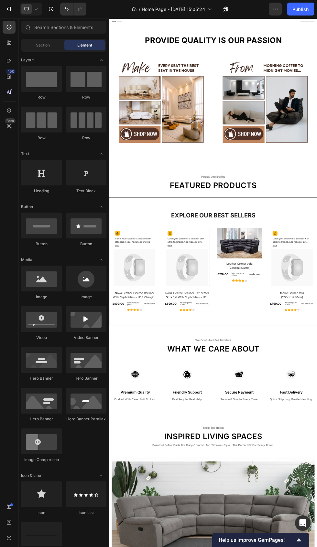
click at [306, 6] on div "Publish" at bounding box center [300, 9] width 16 height 7
click at [317, 386] on p "Explore Our Best Sellers" at bounding box center [303, 387] width 376 height 14
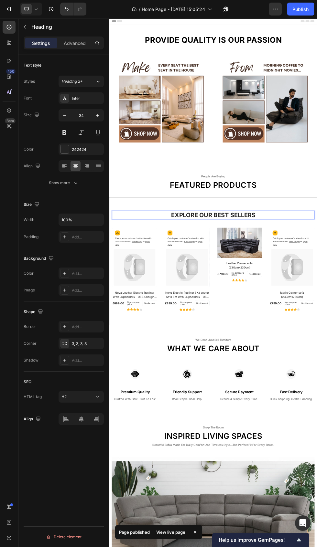
click at [317, 408] on div "Explore Our Best Sellers Heading 32 Row Catch your customer's attention with at…" at bounding box center [303, 472] width 378 height 187
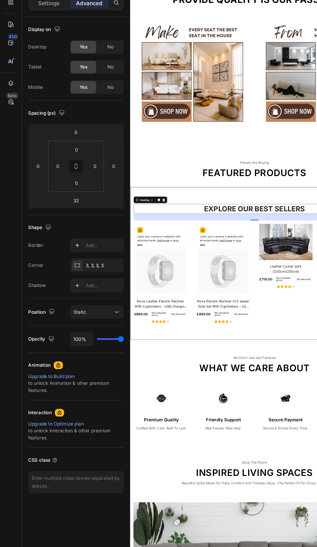
click at [172, 370] on div "Catch your customer's attention with attracted media. Add image or sync data" at bounding box center [177, 386] width 78 height 37
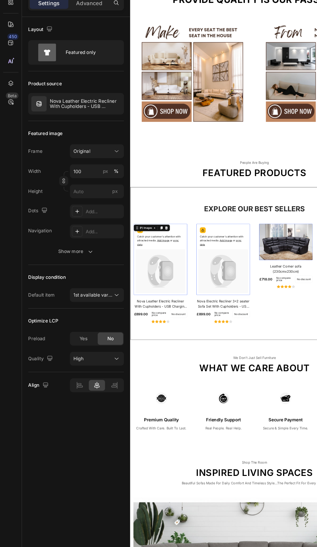
click at [0, 0] on button "button" at bounding box center [0, 0] width 0 height 0
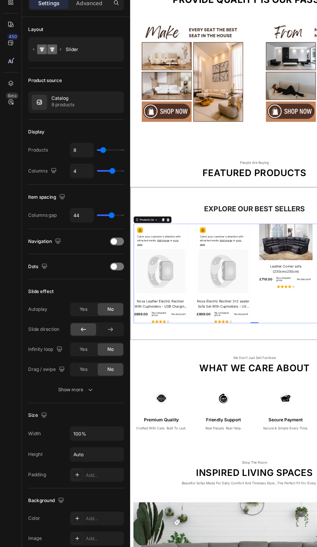
click at [0, 0] on div at bounding box center [0, 0] width 0 height 0
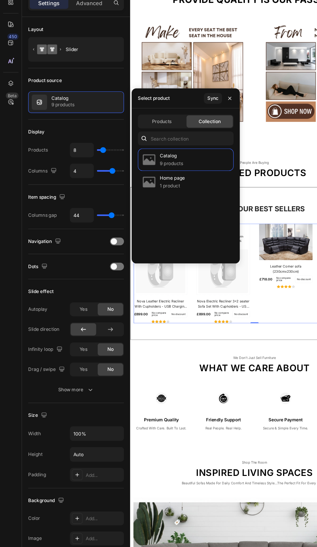
click at [163, 172] on div "Catalog 9 products" at bounding box center [155, 174] width 80 height 19
click at [178, 124] on div "Sync" at bounding box center [178, 123] width 9 height 6
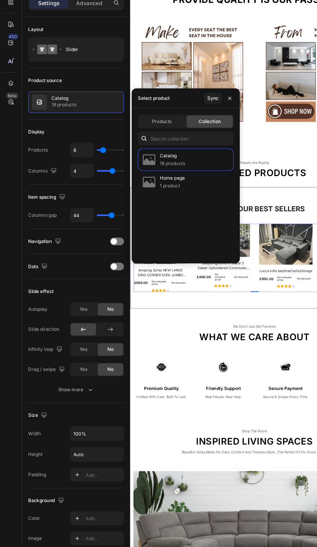
click at [102, 244] on div at bounding box center [98, 243] width 12 height 6
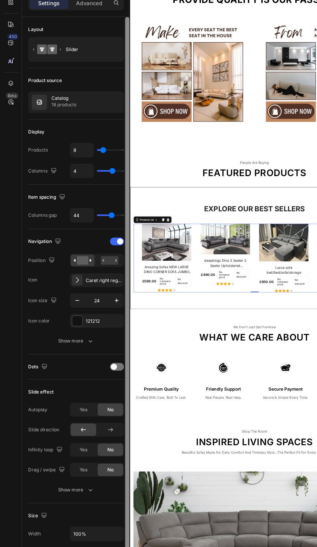
click at [107, 243] on div at bounding box center [107, 331] width 4 height 552
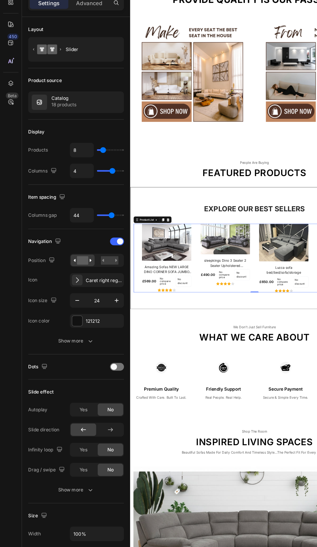
click at [98, 348] on div at bounding box center [98, 348] width 12 height 6
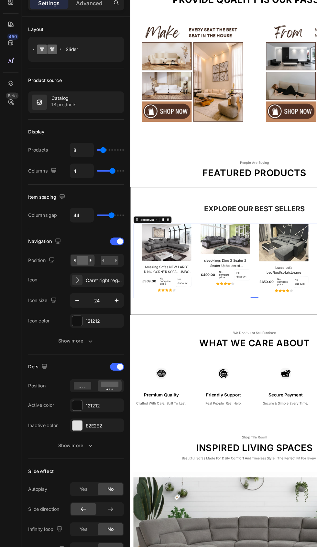
click at [93, 275] on div "Caret right regular" at bounding box center [87, 276] width 30 height 6
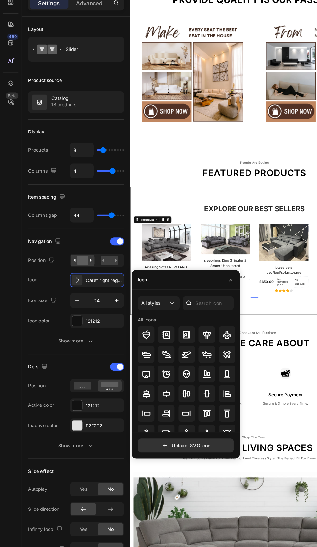
click at [97, 259] on icon at bounding box center [98, 259] width 2 height 2
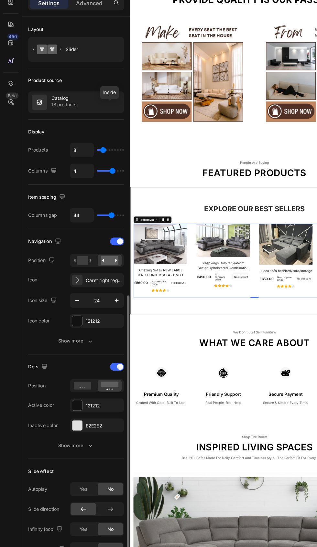
scroll to position [128, 0]
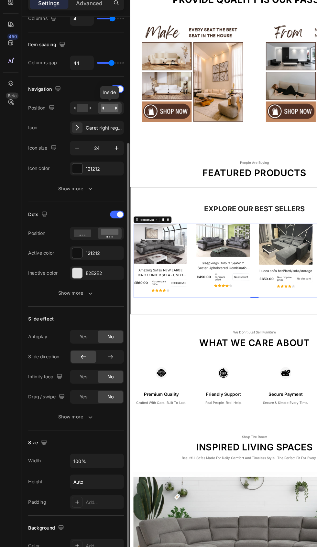
click at [68, 389] on div "Show more" at bounding box center [64, 390] width 30 height 6
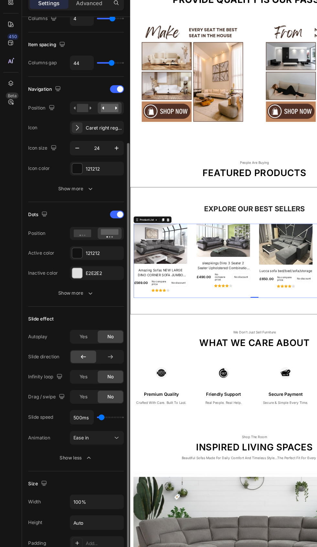
click at [70, 373] on span "Yes" at bounding box center [70, 374] width 6 height 6
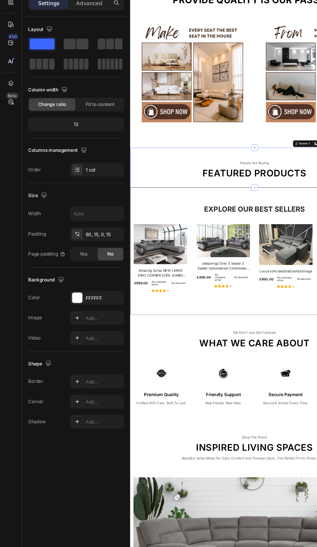
scroll to position [0, 0]
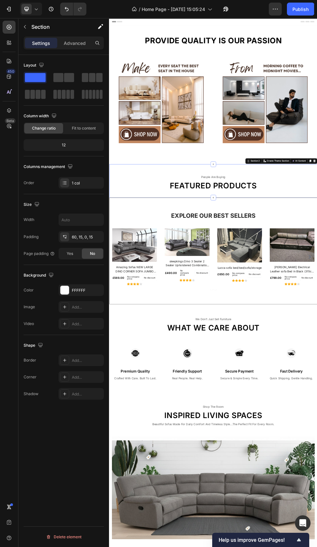
click at [312, 8] on button "Publish" at bounding box center [300, 9] width 27 height 13
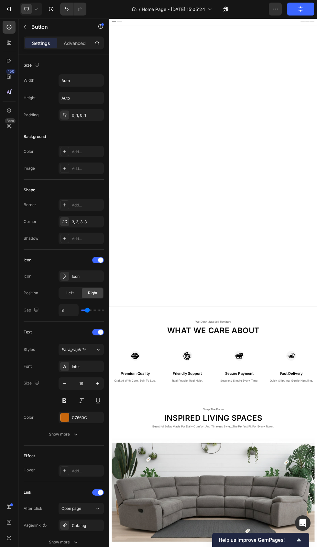
scroll to position [699, 0]
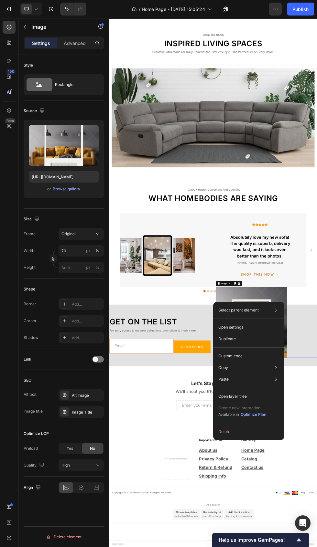
click at [99, 360] on div at bounding box center [98, 359] width 12 height 6
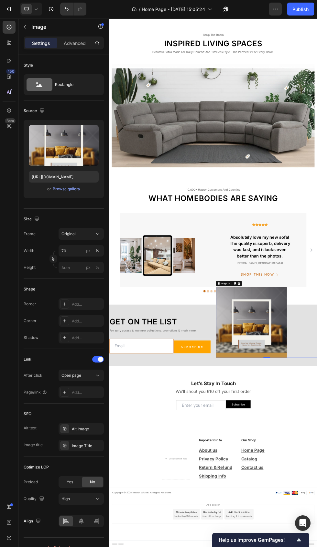
click at [93, 393] on div "Add..." at bounding box center [87, 393] width 30 height 6
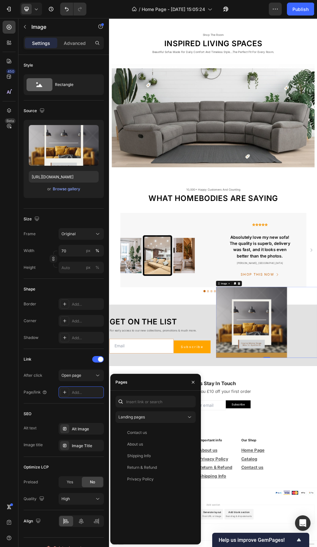
click at [98, 376] on icon at bounding box center [97, 375] width 6 height 6
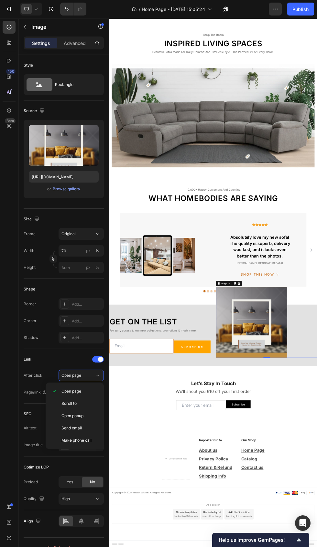
click at [52, 431] on div "Send email" at bounding box center [74, 428] width 53 height 12
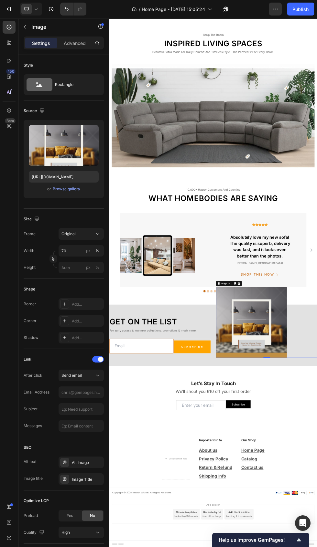
click at [93, 377] on div "Send email" at bounding box center [77, 376] width 33 height 6
click at [101, 360] on span at bounding box center [100, 359] width 5 height 5
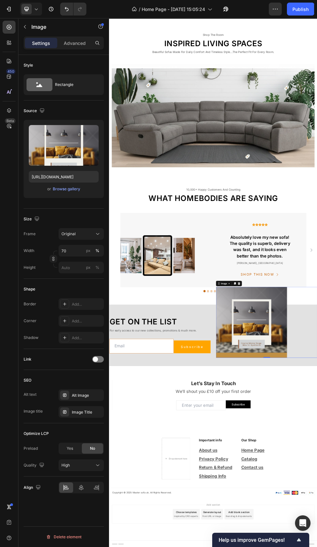
click at [67, 450] on span "Yes" at bounding box center [70, 449] width 6 height 6
click at [92, 448] on span "No" at bounding box center [92, 449] width 5 height 6
click at [79, 468] on div "High" at bounding box center [77, 466] width 33 height 6
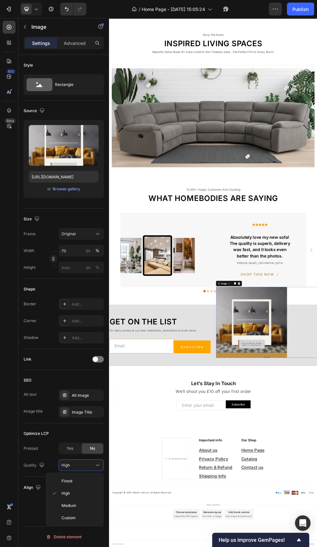
click at [49, 478] on div "Finest" at bounding box center [74, 481] width 53 height 12
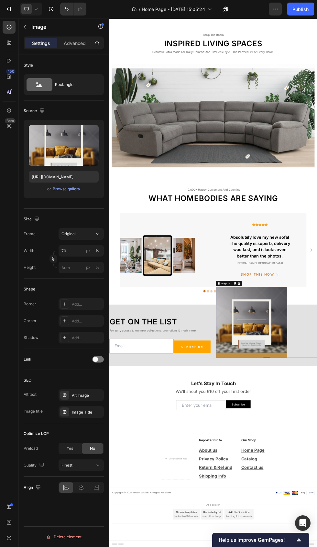
click at [63, 468] on span "Finest" at bounding box center [66, 465] width 11 height 5
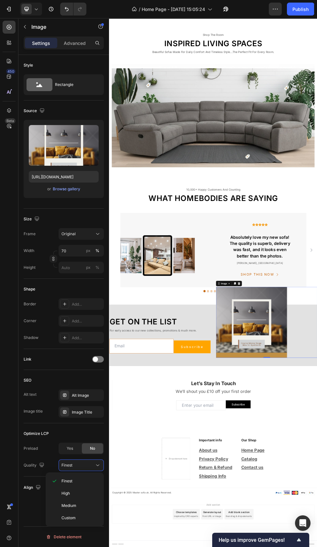
click at [38, 487] on icon "button" at bounding box center [38, 487] width 4 height 4
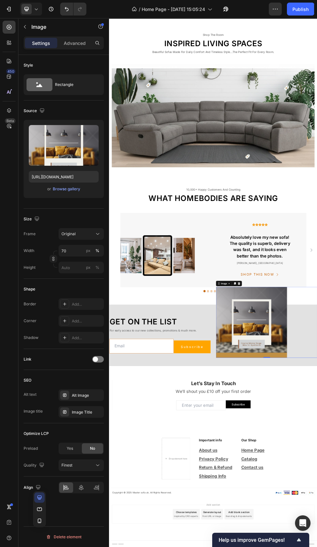
click at [92, 448] on span "No" at bounding box center [92, 449] width 5 height 6
click at [80, 466] on div "Finest" at bounding box center [77, 466] width 33 height 6
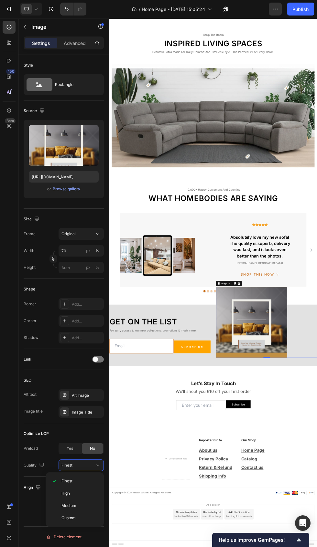
click at [60, 492] on div "High" at bounding box center [74, 494] width 53 height 12
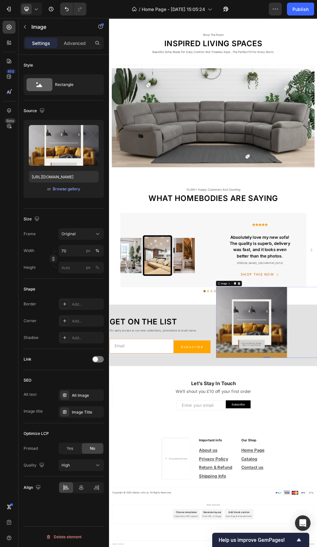
click at [309, 6] on button "Publish" at bounding box center [300, 9] width 27 height 13
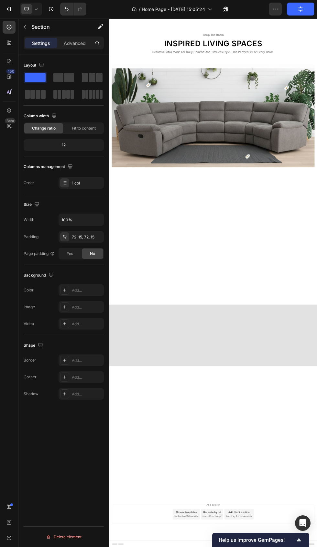
scroll to position [0, 0]
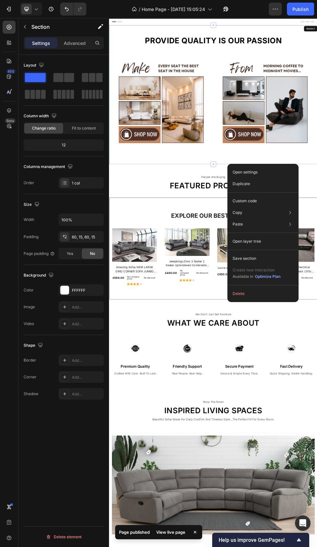
click at [317, 279] on div "Provide Quality is our passion Heading Row Image Image Row Section 1" at bounding box center [303, 161] width 388 height 260
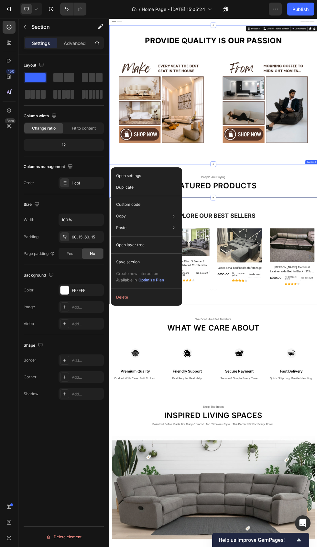
click at [136, 294] on button "Delete" at bounding box center [146, 298] width 66 height 12
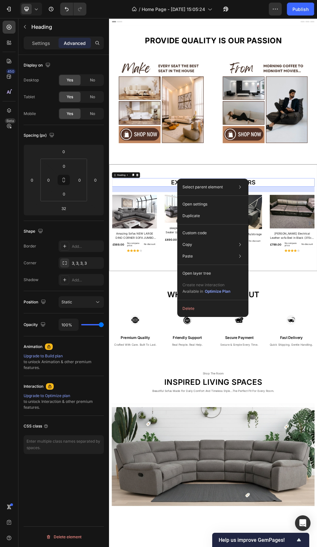
click at [220, 217] on div "Duplicate" at bounding box center [213, 216] width 66 height 12
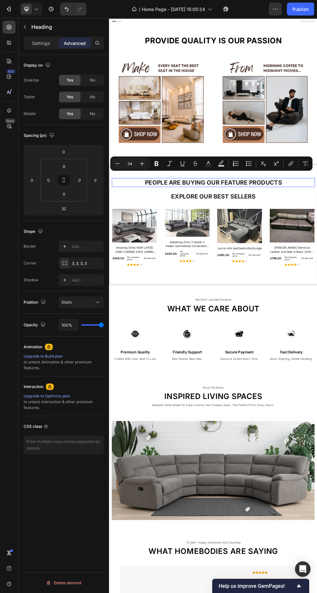
click at [317, 326] on p "People are Buying our Feature Products" at bounding box center [303, 325] width 376 height 14
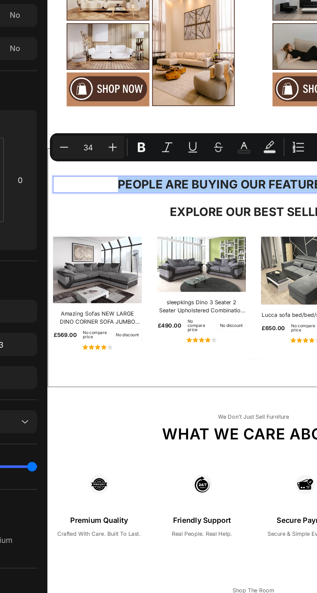
click at [114, 164] on icon "Editor contextual toolbar" at bounding box center [117, 163] width 6 height 6
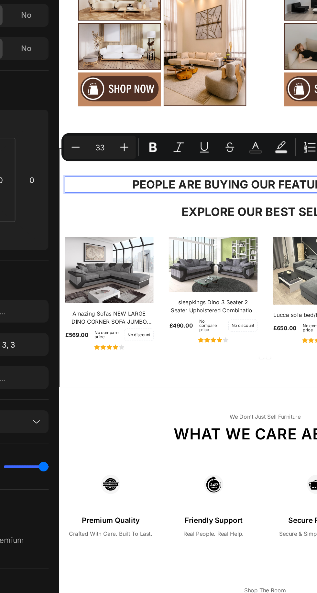
click at [129, 162] on input "33" at bounding box center [129, 164] width 13 height 8
click at [133, 165] on input "33" at bounding box center [129, 164] width 13 height 8
type input "3"
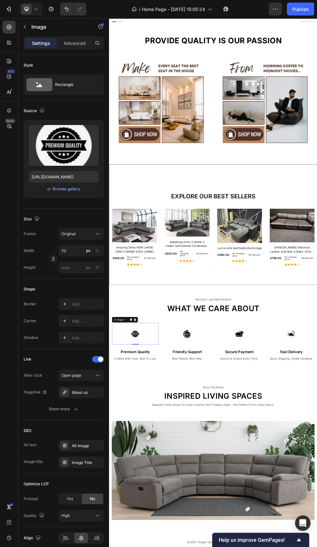
click at [51, 9] on icon "button" at bounding box center [51, 9] width 6 height 6
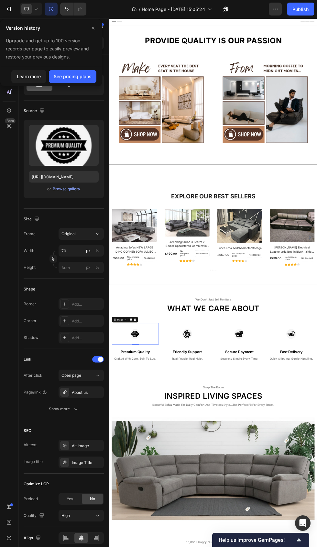
click at [36, 9] on icon at bounding box center [36, 9] width 6 height 6
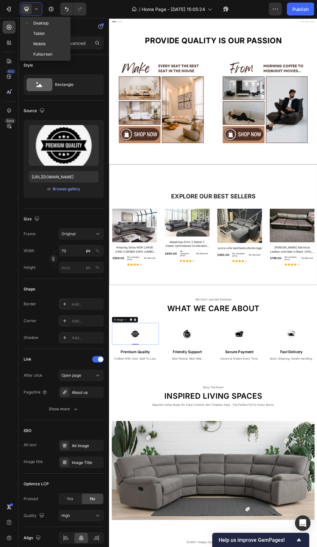
click at [64, 10] on icon "Undo/Redo" at bounding box center [66, 9] width 6 height 6
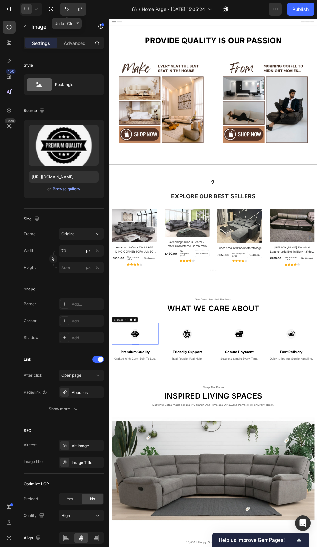
click at [67, 9] on icon "Undo/Redo" at bounding box center [66, 9] width 6 height 6
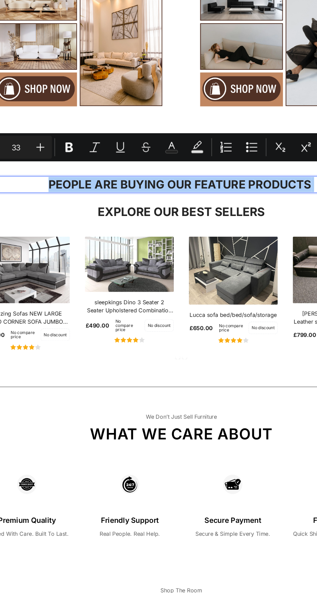
click at [131, 166] on input "33" at bounding box center [129, 164] width 13 height 8
type input "3"
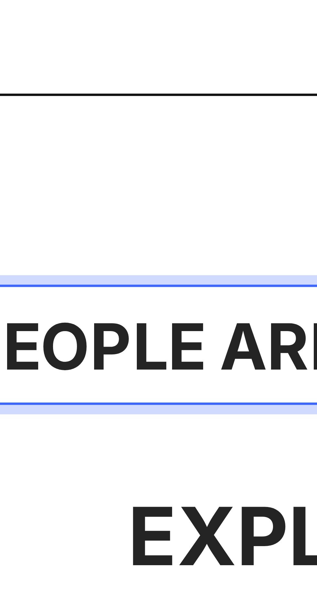
type input "277"
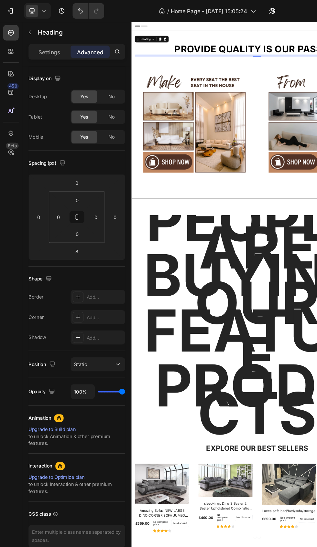
click at [67, 9] on icon "Undo/Redo" at bounding box center [66, 9] width 6 height 6
click at [67, 8] on icon "Undo/Redo" at bounding box center [67, 9] width 4 height 4
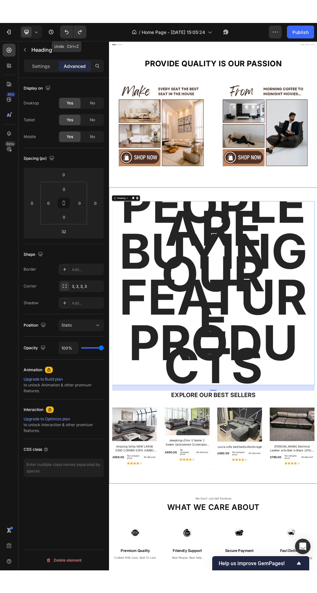
scroll to position [1, 0]
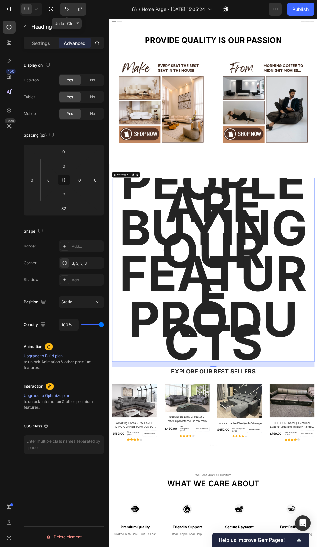
click at [64, 7] on icon "Undo/Redo" at bounding box center [66, 9] width 6 height 6
click at [65, 8] on icon "Undo/Redo" at bounding box center [66, 9] width 6 height 6
click at [317, 547] on span "People are Buying our Feature Products" at bounding box center [303, 473] width 351 height 407
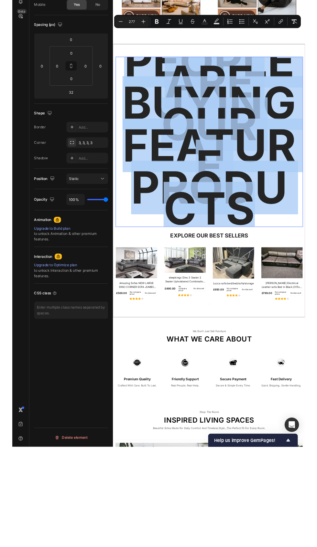
scroll to position [0, 0]
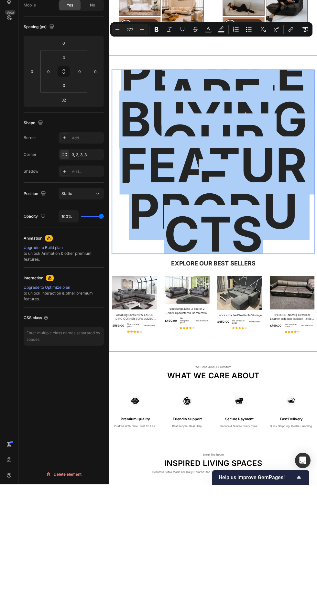
click at [133, 143] on div "Minus 277 Plus" at bounding box center [130, 138] width 36 height 12
click at [128, 132] on div "Minus 277 Plus" at bounding box center [130, 138] width 36 height 12
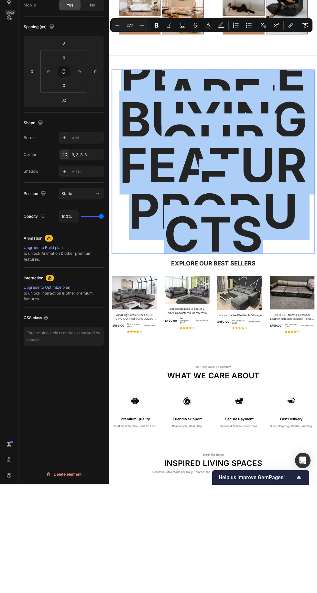
click at [127, 132] on input "277" at bounding box center [129, 134] width 13 height 8
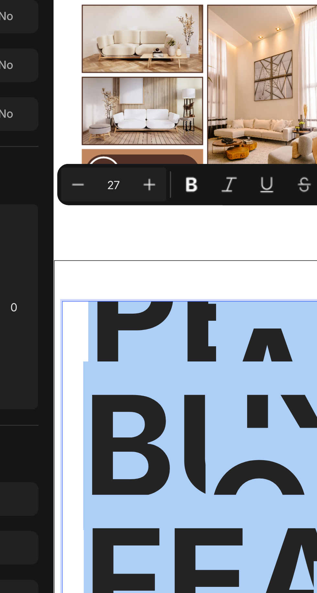
type input "27"
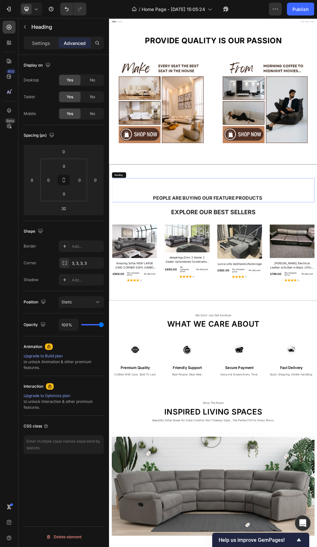
click at [317, 334] on p "People are Buying our Feature Products" at bounding box center [303, 340] width 376 height 44
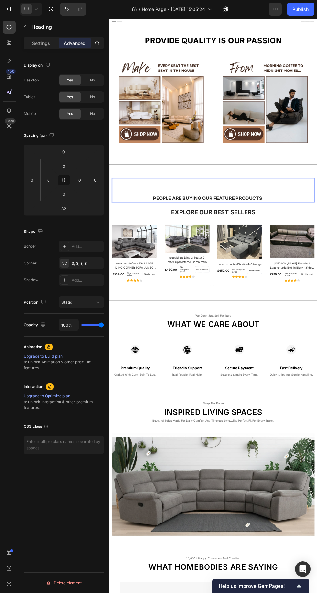
click at [189, 338] on p "People are Buying our Feature Products" at bounding box center [303, 340] width 376 height 44
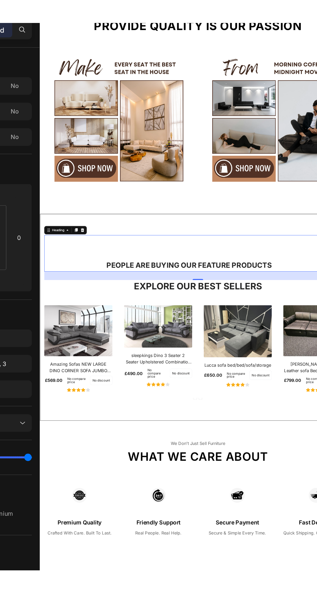
click at [113, 328] on p "People are Buying our Feature Products" at bounding box center [233, 314] width 376 height 44
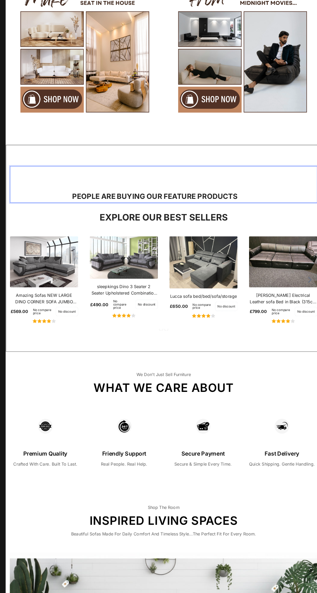
click at [70, 249] on p "People are Buying our Feature Products" at bounding box center [199, 245] width 376 height 44
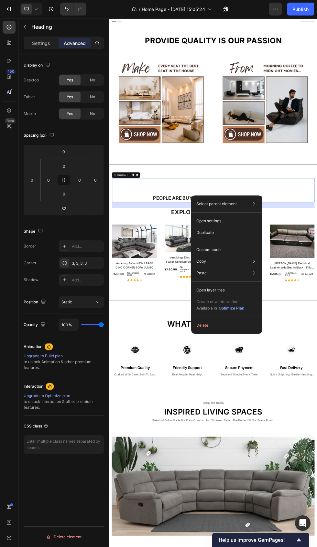
click at [62, 265] on div at bounding box center [64, 263] width 9 height 9
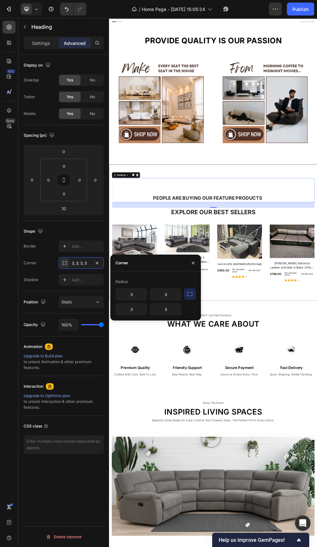
click at [84, 302] on div "Static" at bounding box center [77, 302] width 33 height 6
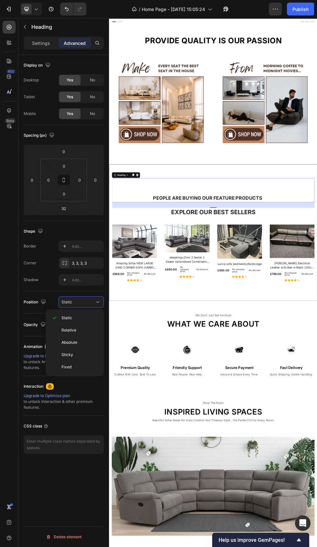
click at [55, 351] on div "Sticky" at bounding box center [74, 355] width 53 height 12
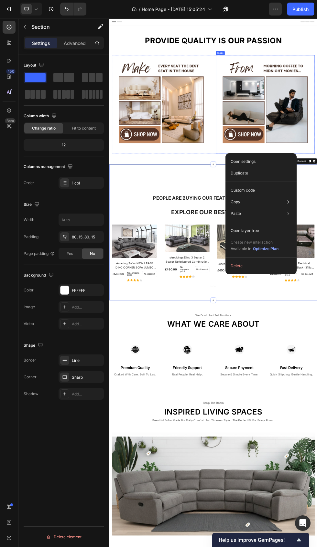
click at [62, 239] on icon at bounding box center [64, 236] width 5 height 5
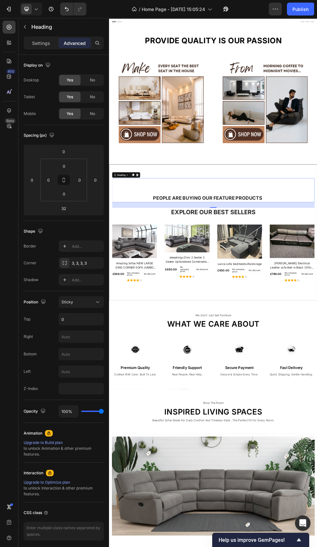
click at [161, 311] on icon at bounding box center [161, 311] width 4 height 5
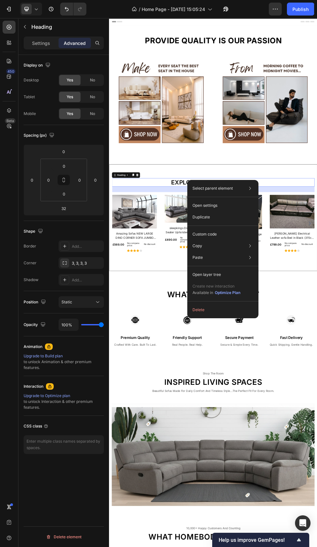
click at [225, 218] on div "Duplicate" at bounding box center [223, 217] width 66 height 12
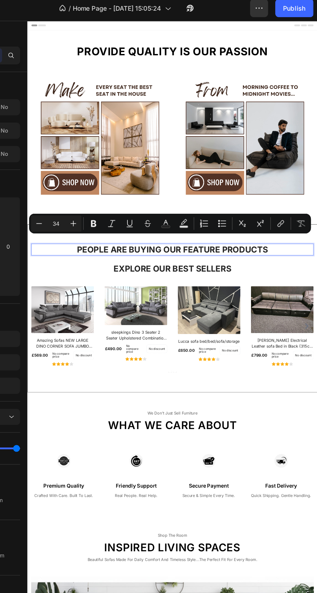
click at [112, 163] on button "Minus" at bounding box center [118, 164] width 12 height 12
click at [117, 164] on icon "Editor contextual toolbar" at bounding box center [117, 163] width 4 height 0
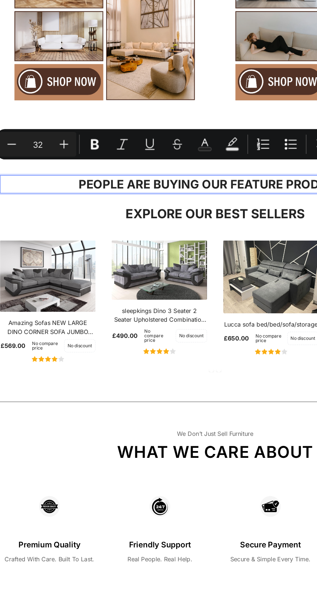
click at [116, 163] on icon "Editor contextual toolbar" at bounding box center [117, 163] width 6 height 6
click at [116, 165] on icon "Editor contextual toolbar" at bounding box center [117, 163] width 6 height 6
click at [118, 166] on icon "Editor contextual toolbar" at bounding box center [117, 163] width 6 height 6
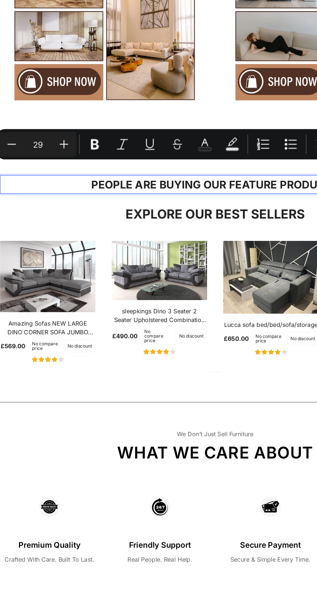
click at [118, 163] on icon "Editor contextual toolbar" at bounding box center [117, 163] width 4 height 0
click at [118, 164] on icon "Editor contextual toolbar" at bounding box center [117, 163] width 4 height 0
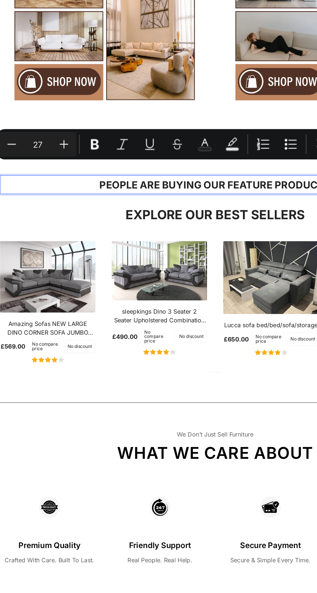
click at [120, 162] on icon "Editor contextual toolbar" at bounding box center [117, 163] width 6 height 6
click at [120, 161] on icon "Editor contextual toolbar" at bounding box center [117, 163] width 6 height 6
click at [120, 165] on icon "Editor contextual toolbar" at bounding box center [117, 163] width 6 height 6
type input "24"
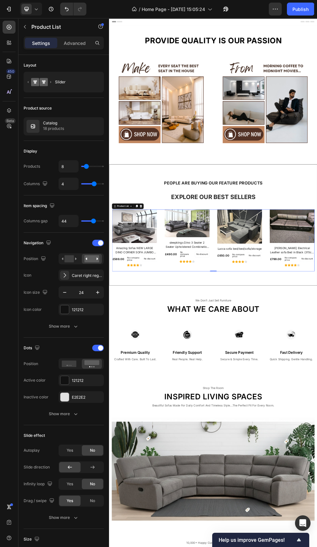
click at [309, 12] on button "Publish" at bounding box center [300, 9] width 27 height 13
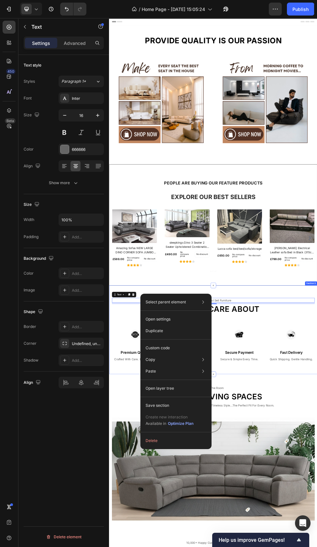
click at [78, 149] on div "666666" at bounding box center [87, 150] width 30 height 6
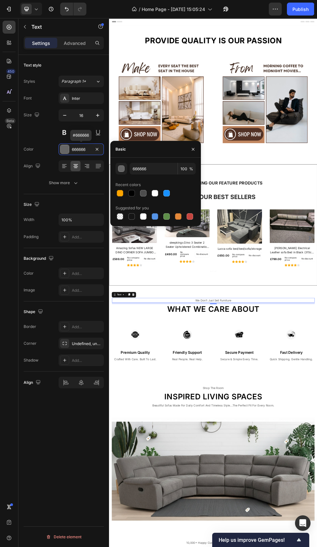
click at [139, 190] on div at bounding box center [143, 193] width 9 height 9
click at [133, 192] on div at bounding box center [131, 193] width 6 height 6
click at [155, 193] on div at bounding box center [155, 193] width 6 height 6
click at [146, 193] on div at bounding box center [143, 193] width 6 height 6
type input "000000"
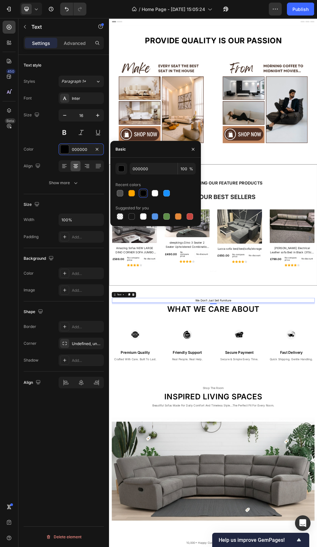
click at [310, 8] on button "Publish" at bounding box center [300, 9] width 27 height 13
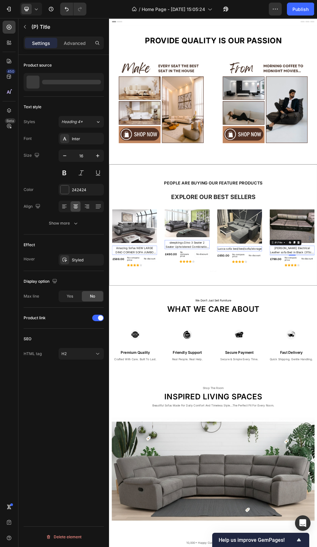
click at [310, 9] on button "Publish" at bounding box center [300, 9] width 27 height 13
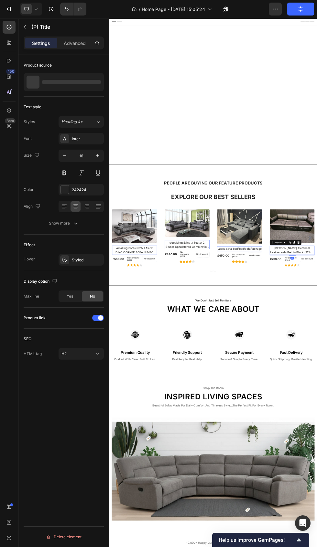
scroll to position [333, 0]
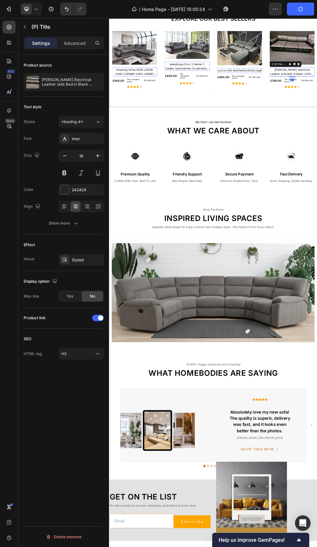
click at [310, 9] on button "Publish" at bounding box center [300, 9] width 27 height 13
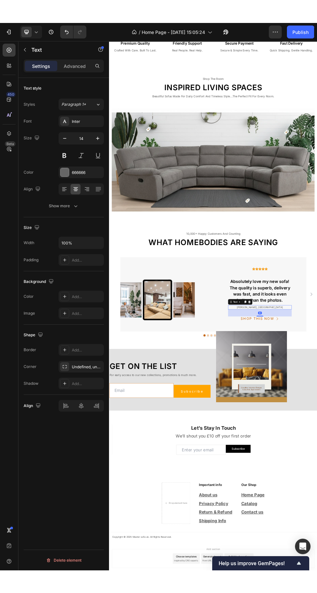
scroll to position [664, 0]
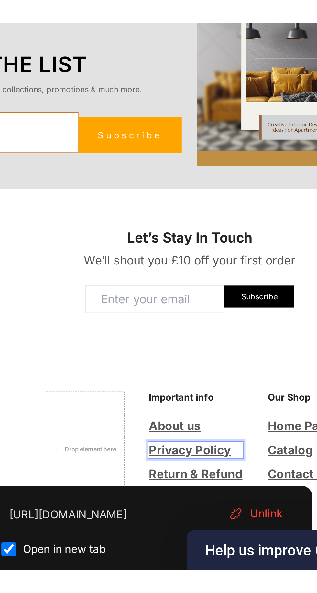
scroll to position [0, 0]
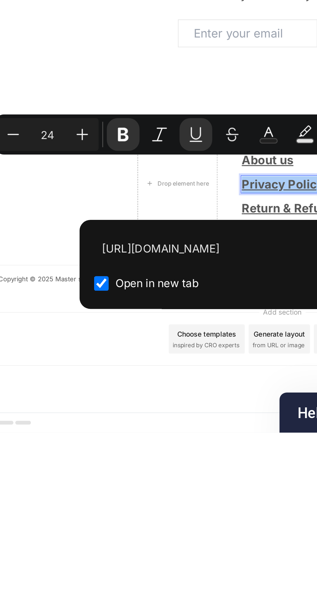
click at [119, 488] on icon "Editor contextual toolbar" at bounding box center [117, 487] width 6 height 6
type input "23"
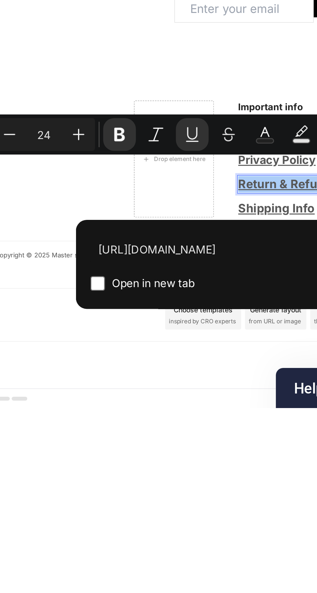
click at [120, 496] on icon "Editor contextual toolbar" at bounding box center [117, 495] width 6 height 6
type input "23"
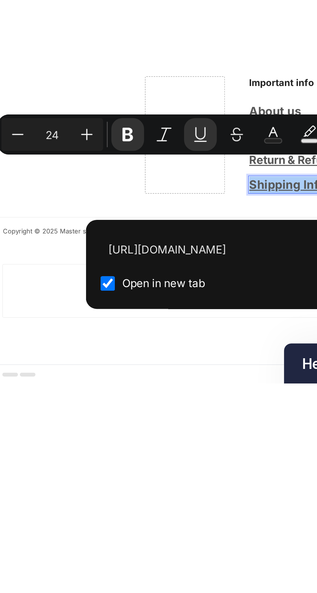
click at [118, 507] on icon "Editor contextual toolbar" at bounding box center [117, 504] width 6 height 6
type input "23"
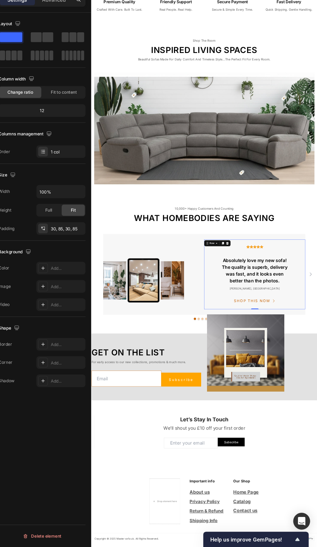
scroll to position [577, 0]
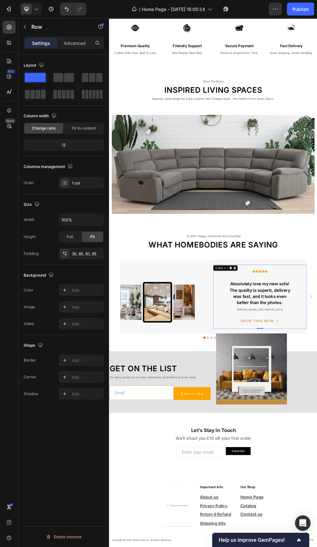
click at [308, 6] on div "Publish" at bounding box center [300, 9] width 16 height 7
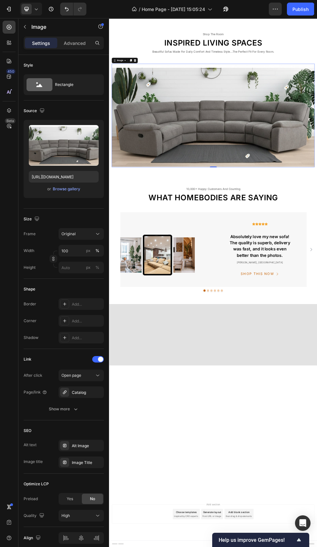
scroll to position [0, 0]
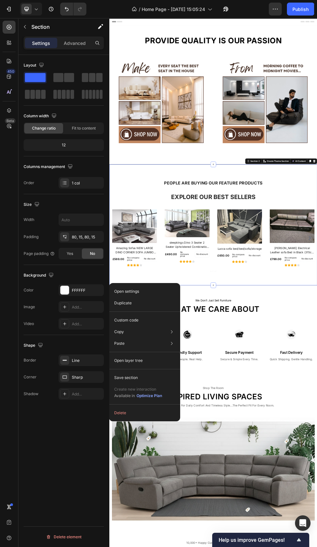
click at [317, 354] on p "Explore Our Best Sellers" at bounding box center [303, 352] width 376 height 14
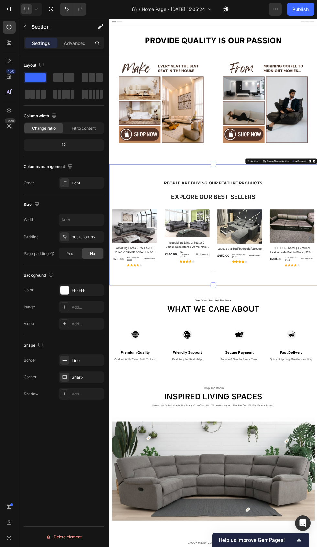
scroll to position [2, 0]
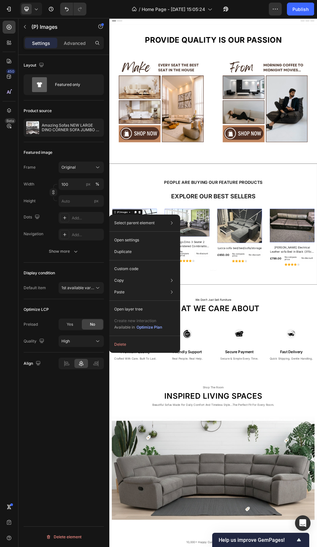
click at [0, 0] on icon "button" at bounding box center [0, 0] width 0 height 0
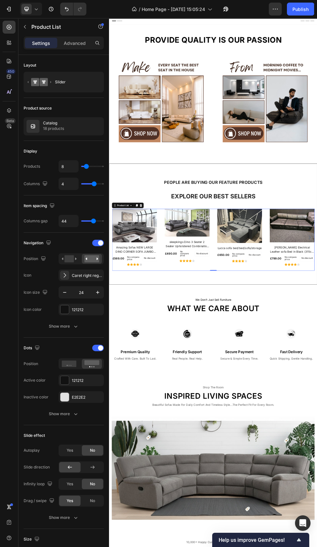
click at [67, 167] on input "8" at bounding box center [68, 167] width 19 height 12
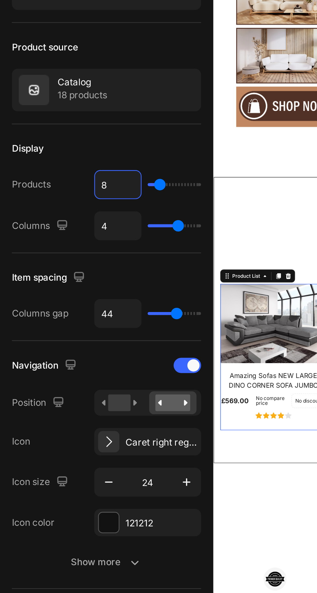
type input "1"
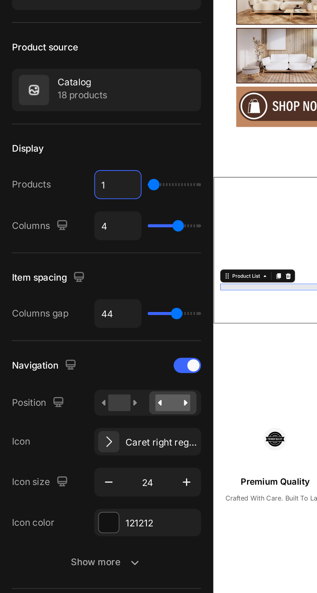
type input "16"
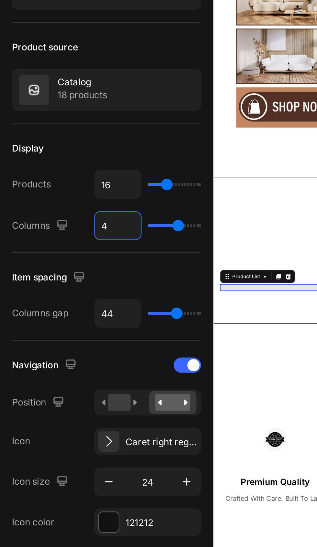
click at [66, 164] on input "16" at bounding box center [68, 167] width 19 height 12
click at [68, 166] on input "16" at bounding box center [68, 167] width 19 height 12
click at [69, 165] on input "16" at bounding box center [68, 167] width 19 height 12
click at [72, 167] on input "16" at bounding box center [68, 167] width 19 height 12
click at [66, 166] on input "16" at bounding box center [68, 167] width 19 height 12
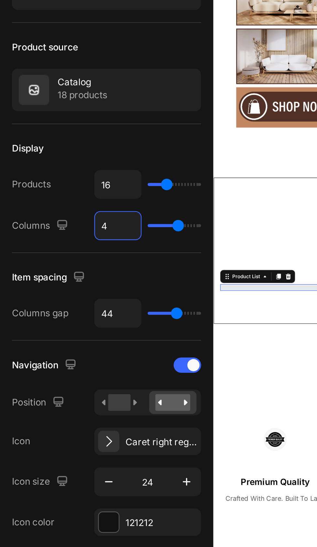
click at [49, 156] on div "Display" at bounding box center [64, 151] width 80 height 10
click at [48, 158] on div "Display Products 16 Columns 4" at bounding box center [64, 168] width 80 height 55
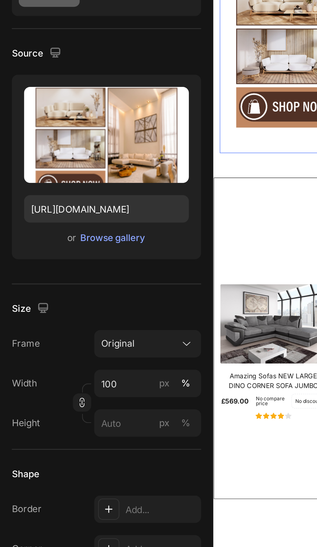
click at [275, 6] on icon "button" at bounding box center [275, 9] width 6 height 6
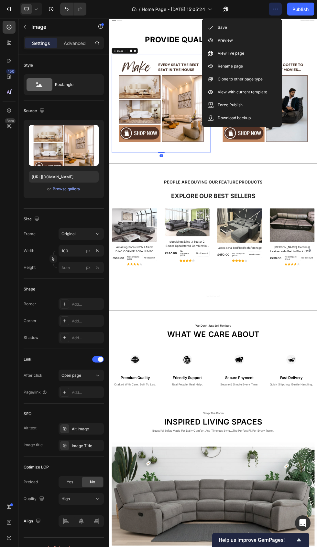
click at [254, 24] on div "Save" at bounding box center [242, 27] width 74 height 13
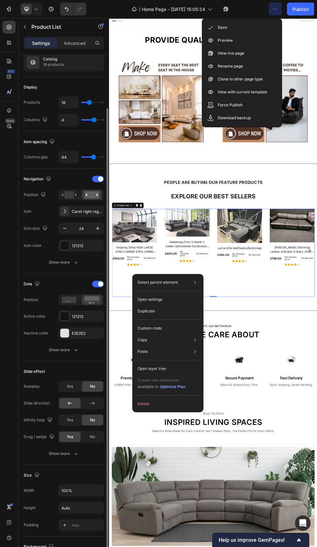
scroll to position [64, 0]
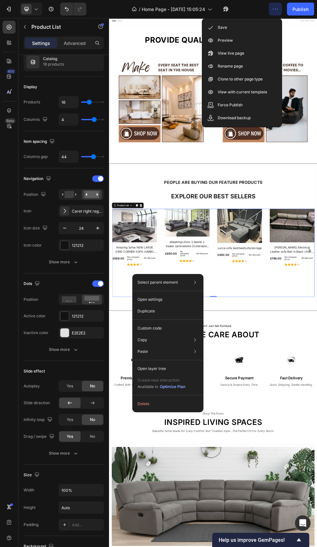
click at [69, 102] on input "16" at bounding box center [68, 102] width 19 height 12
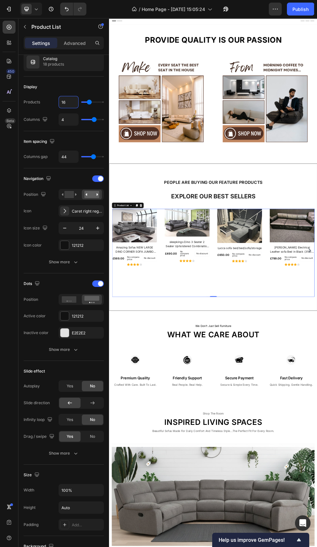
type input "2"
type input "20"
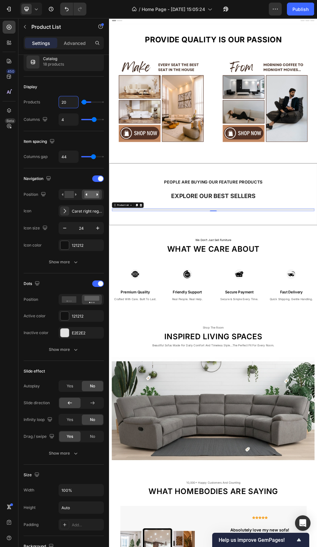
type input "20"
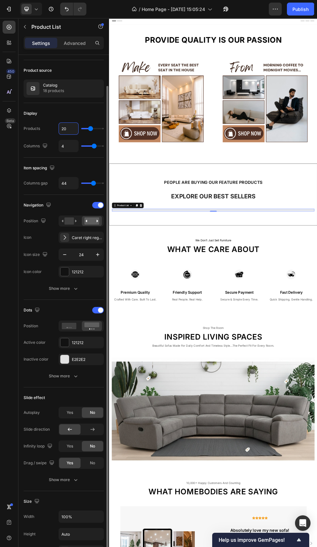
scroll to position [38, 0]
type input "20"
click at [307, 6] on div "Publish" at bounding box center [300, 9] width 16 height 7
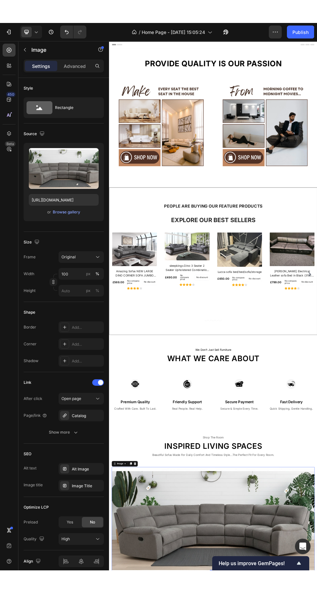
scroll to position [207, 0]
